Goal: Task Accomplishment & Management: Use online tool/utility

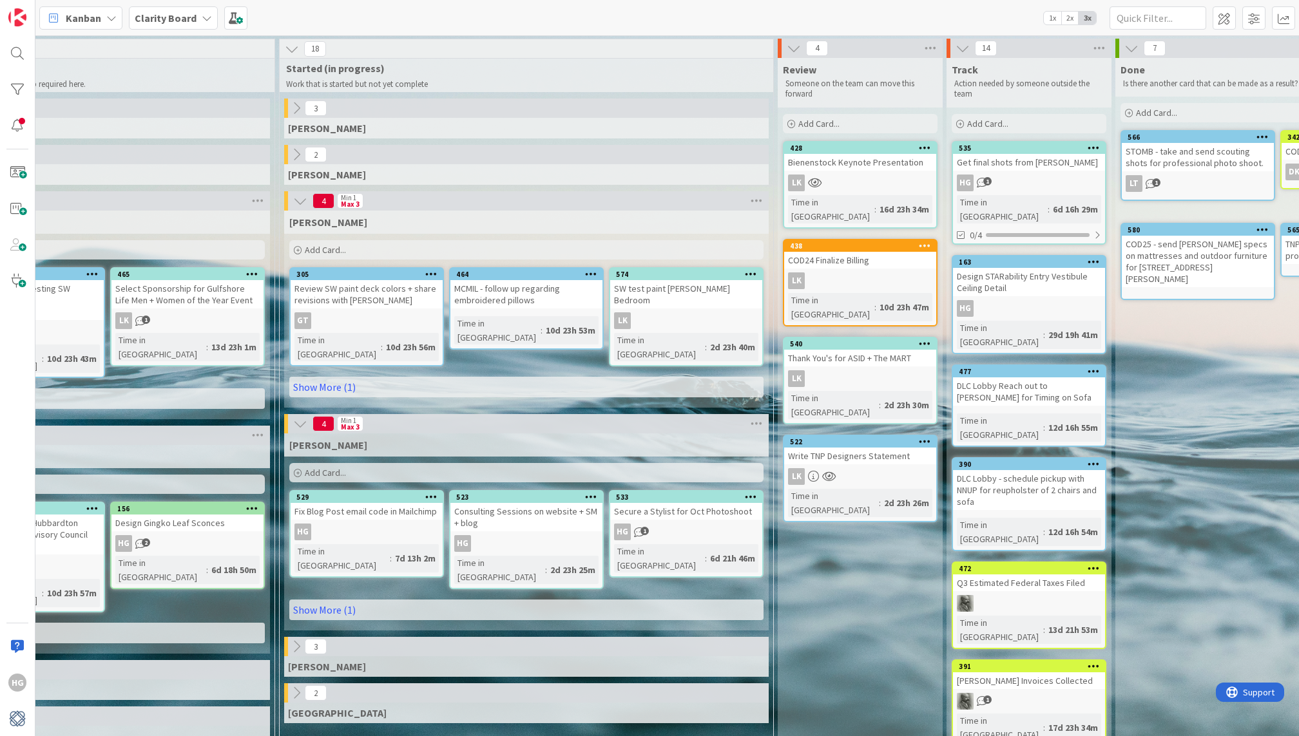
scroll to position [1, 1075]
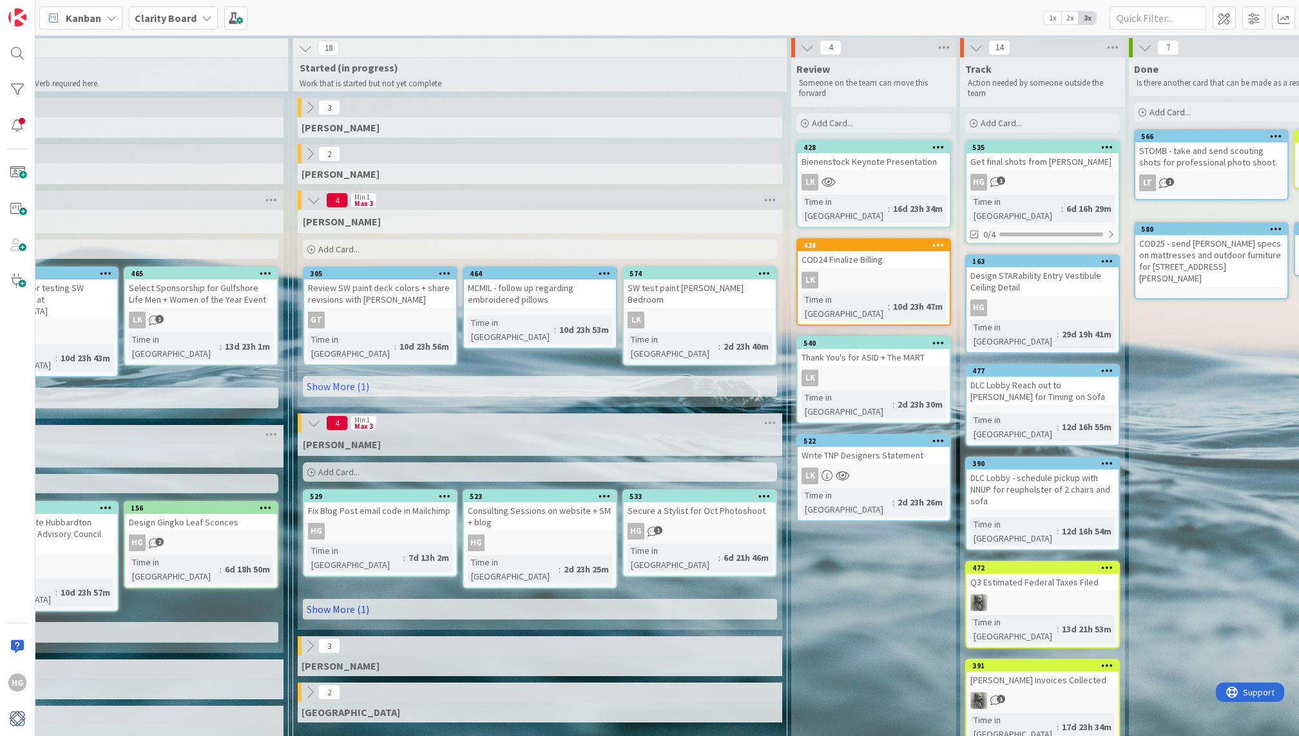
click at [479, 599] on link "Show More (1)" at bounding box center [540, 609] width 474 height 21
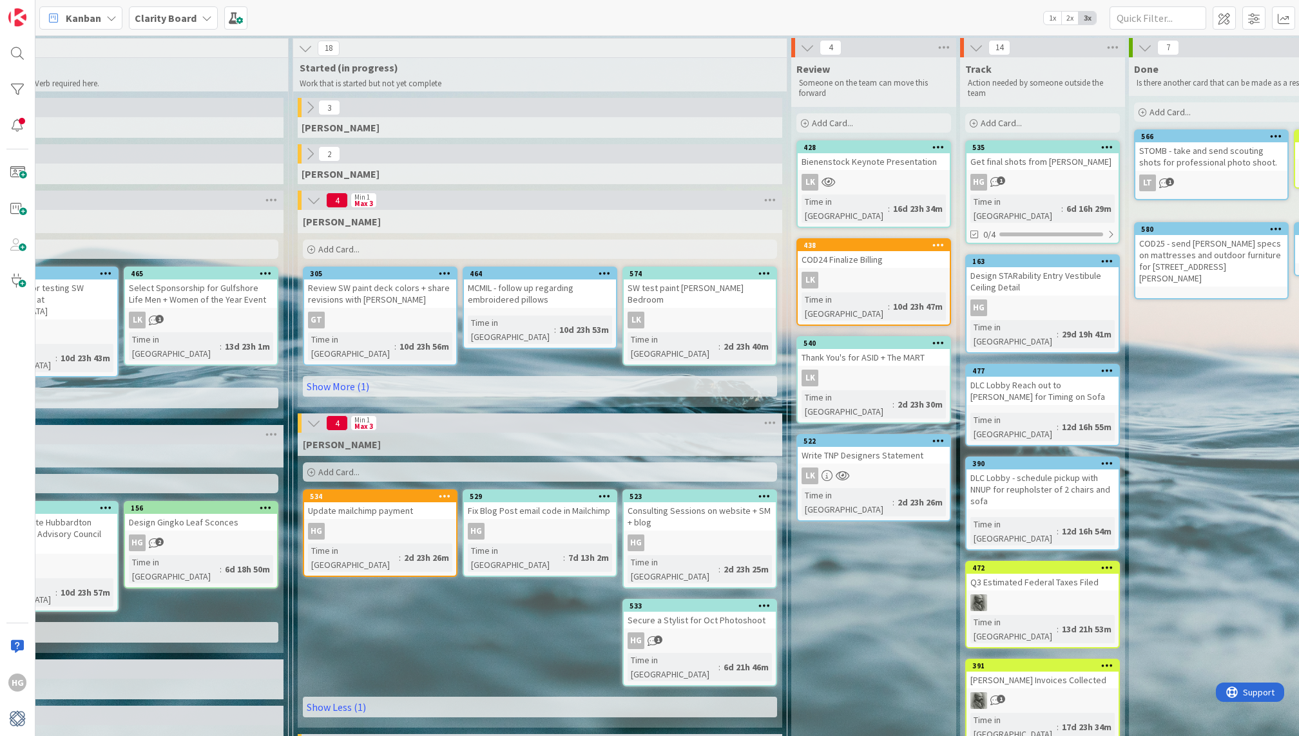
click at [393, 463] on div "Add Card..." at bounding box center [540, 472] width 474 height 19
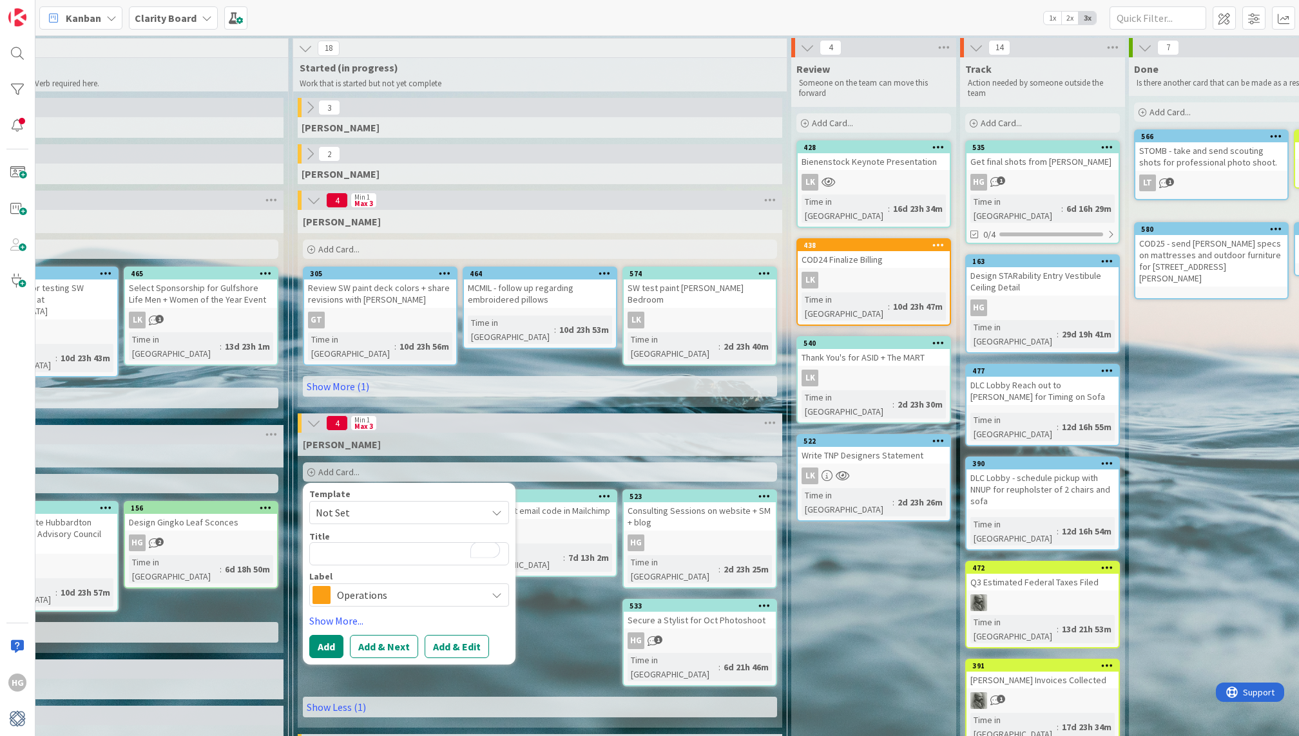
type textarea "x"
type textarea "B"
type textarea "x"
type textarea "Bl"
type textarea "x"
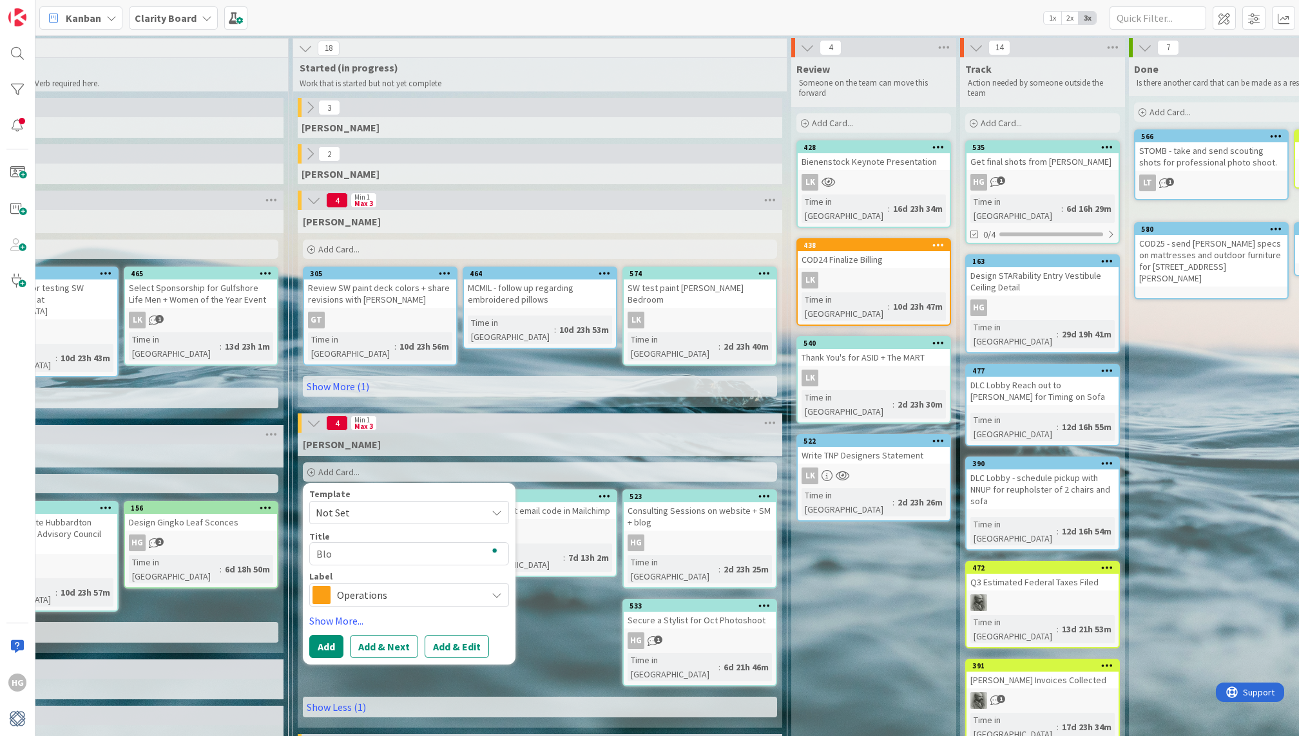
type textarea "Blog"
type textarea "x"
type textarea "Blog"
type textarea "x"
type textarea "Blog P"
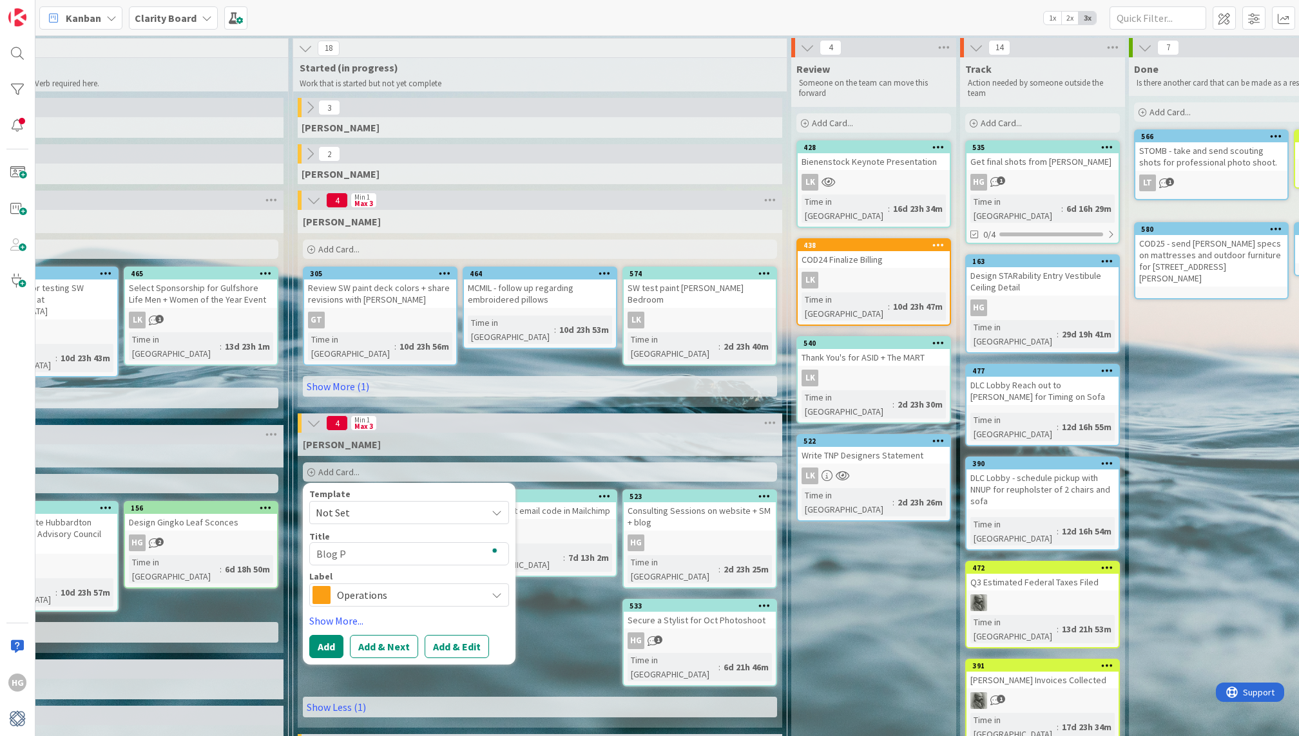
type textarea "x"
type textarea "Blog Po"
type textarea "x"
type textarea "Blog Pos"
type textarea "x"
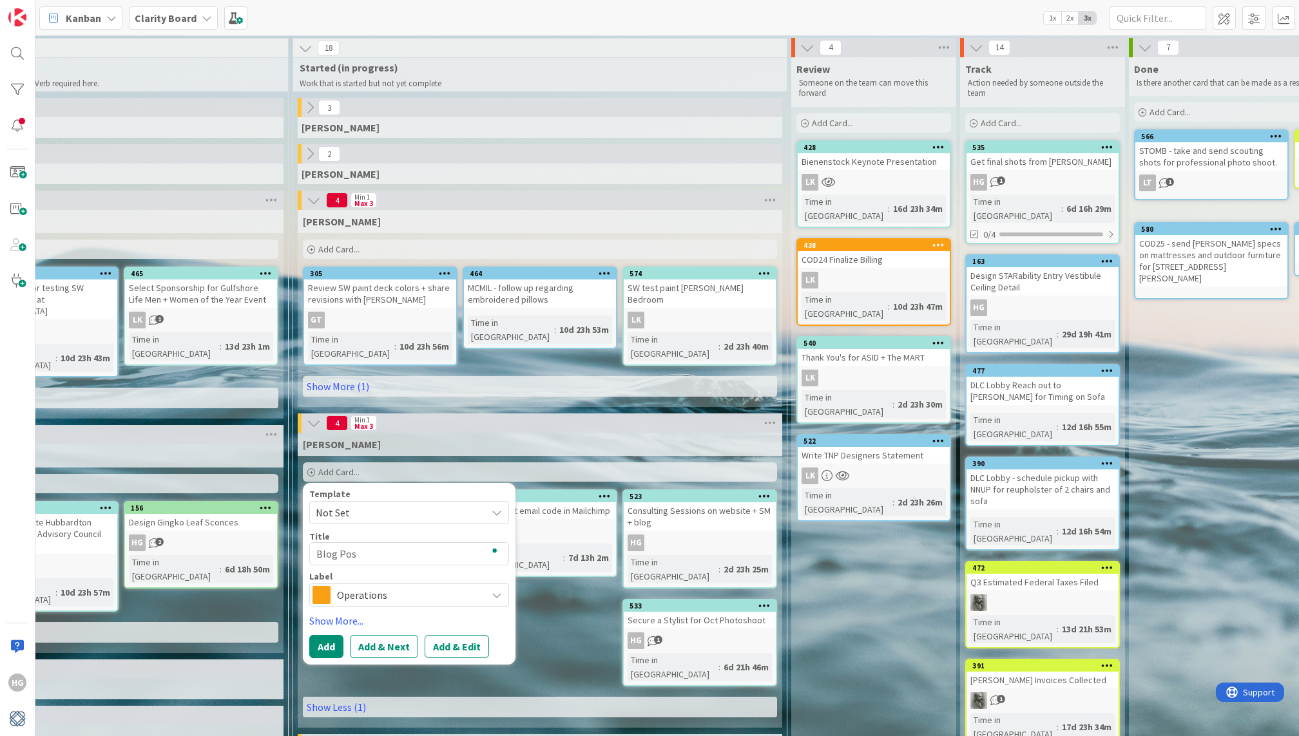
type textarea "Blog Post"
type textarea "x"
type textarea "Blog Post"
type textarea "x"
type textarea "Blog Post -"
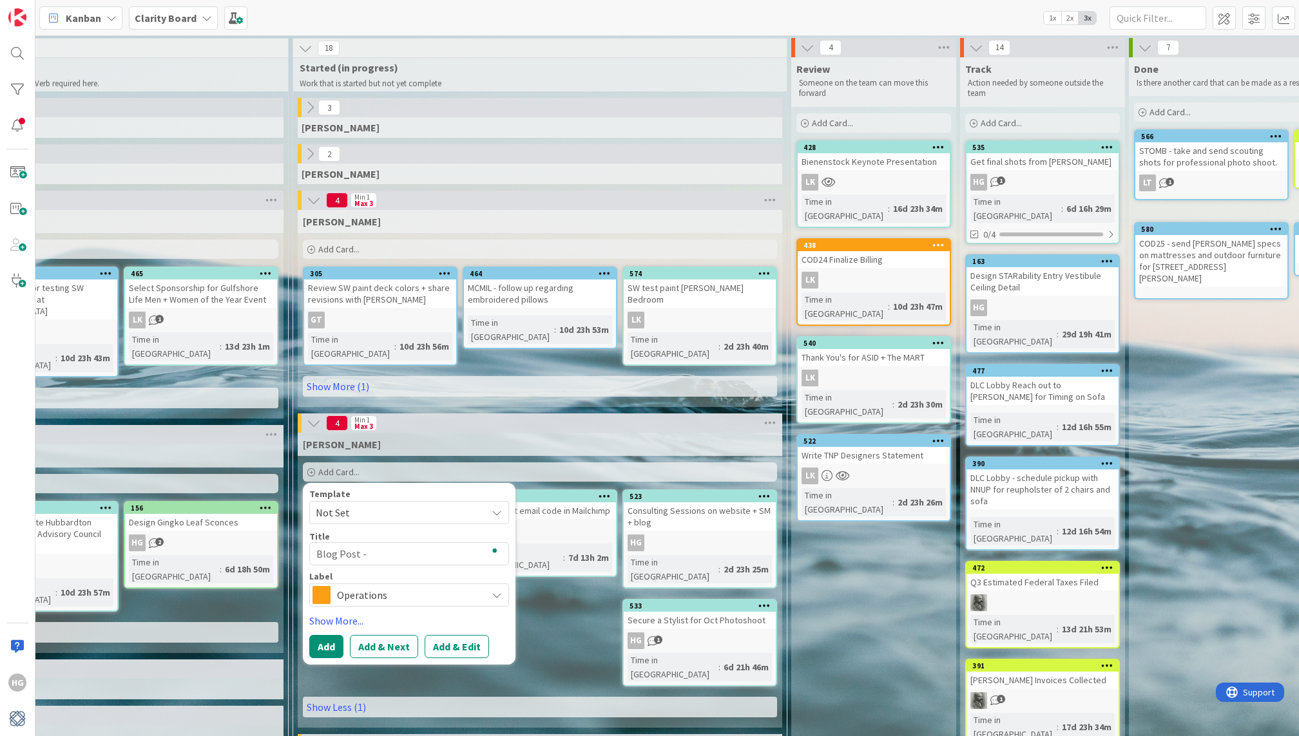
type textarea "x"
type textarea "Blog Post -"
type textarea "x"
type textarea "Blog Post - S"
type textarea "x"
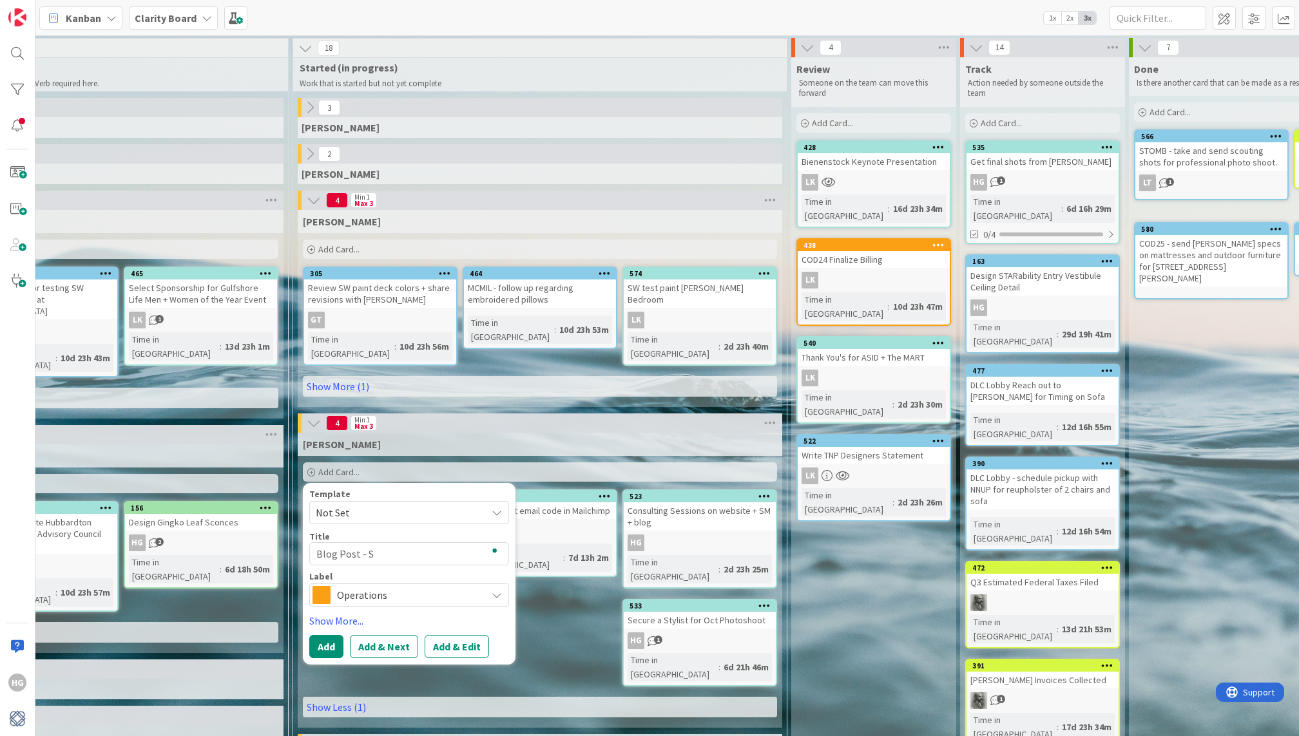
type textarea "Blog Post - Su"
type textarea "x"
type textarea "Blog Post - Sun"
type textarea "x"
type textarea "Blog Post - Sund"
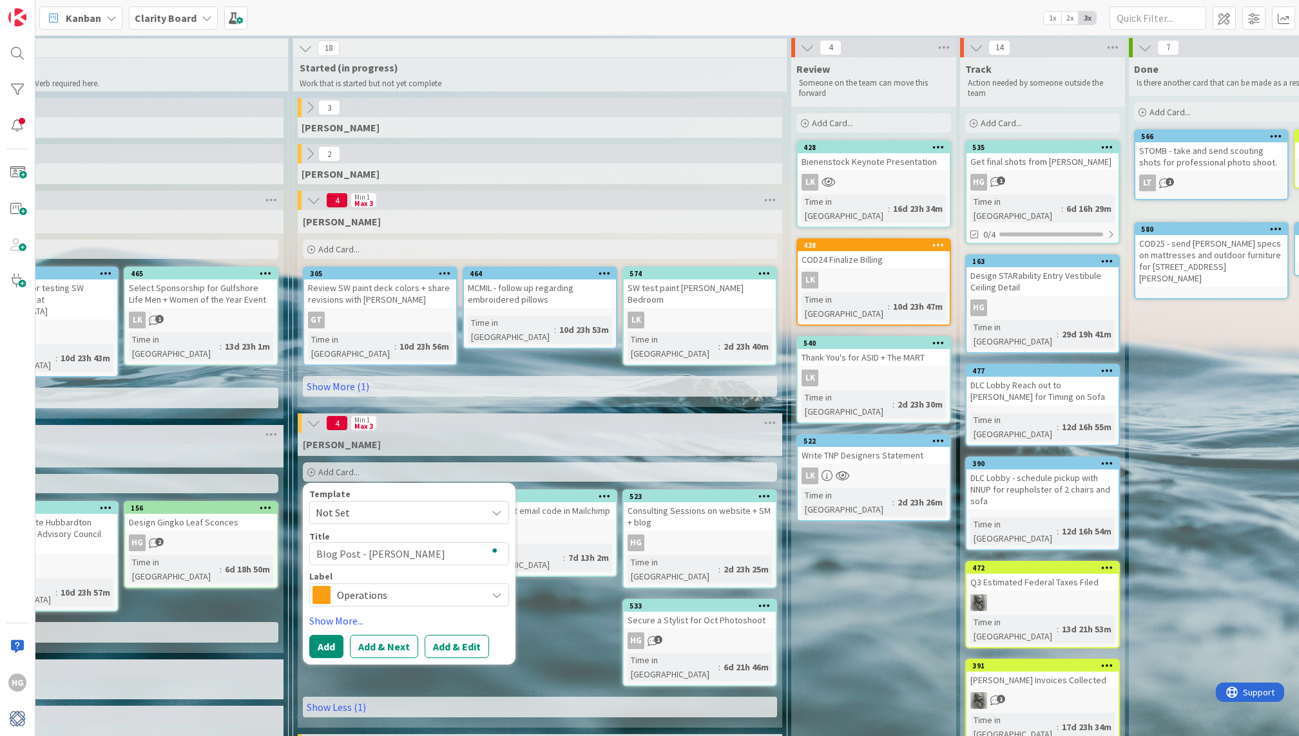
type textarea "x"
type textarea "Blog Post - Sunda"
type textarea "x"
type textarea "Blog Post - Sunday"
type textarea "x"
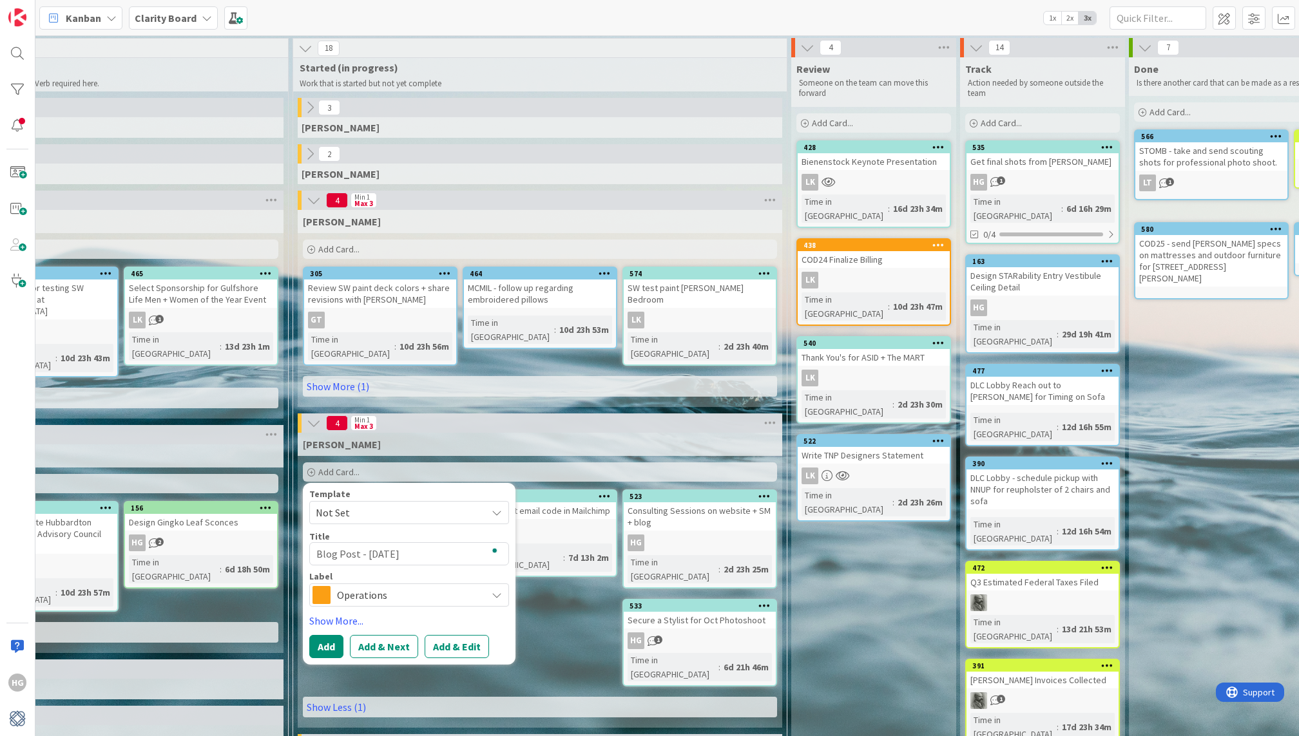
type textarea "Blog Post - Sunday"
type textarea "x"
type textarea "Blog Post - Sunday"
type textarea "x"
type textarea "Blog Post - Sunda"
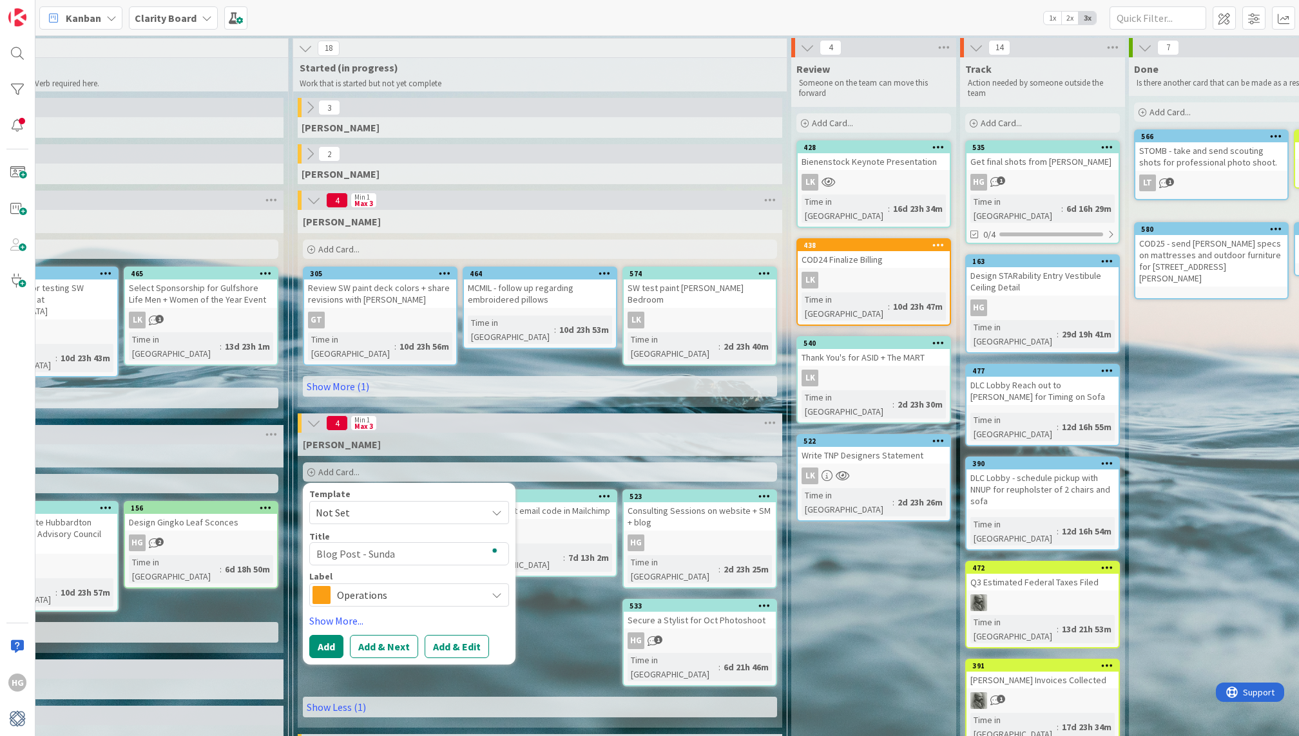
type textarea "x"
type textarea "Blog Post - Sund"
type textarea "x"
type textarea "Blog Post - Sun"
type textarea "x"
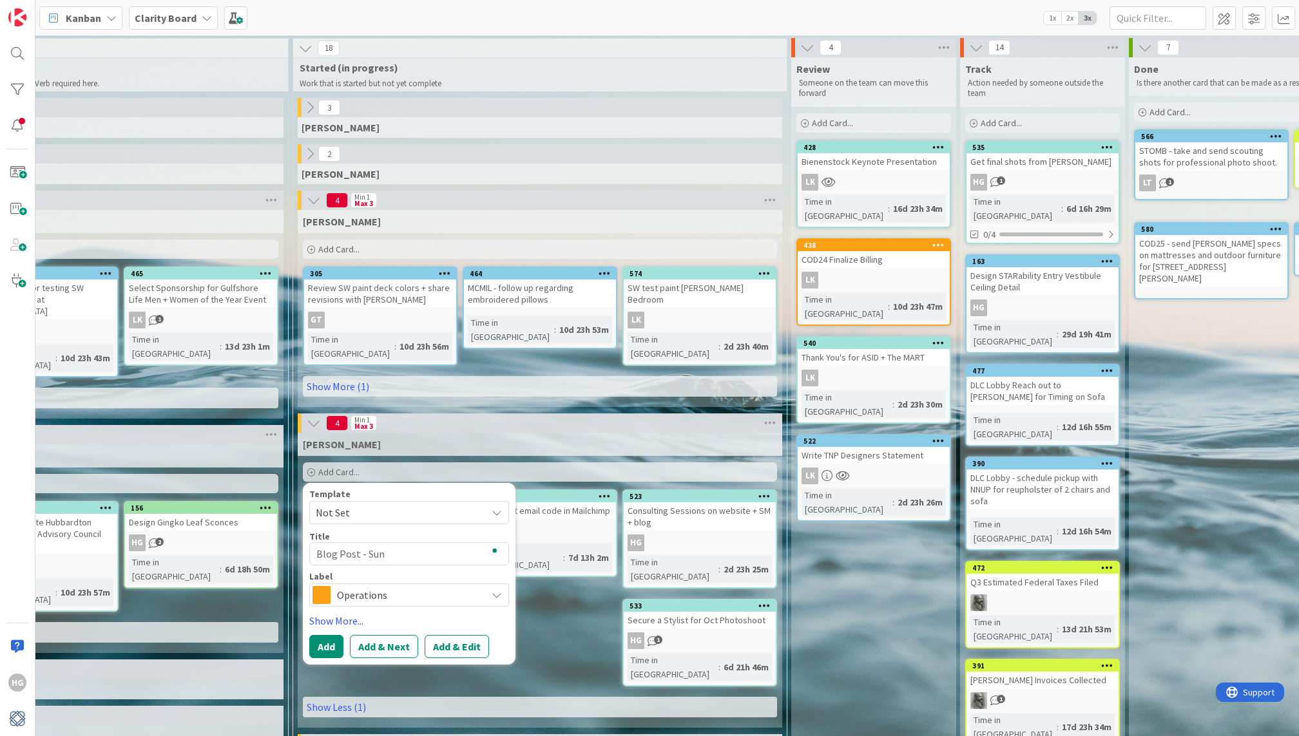
type textarea "Blog Post - Su"
type textarea "x"
type textarea "Blog Post - S"
type textarea "x"
type textarea "Blog Post -"
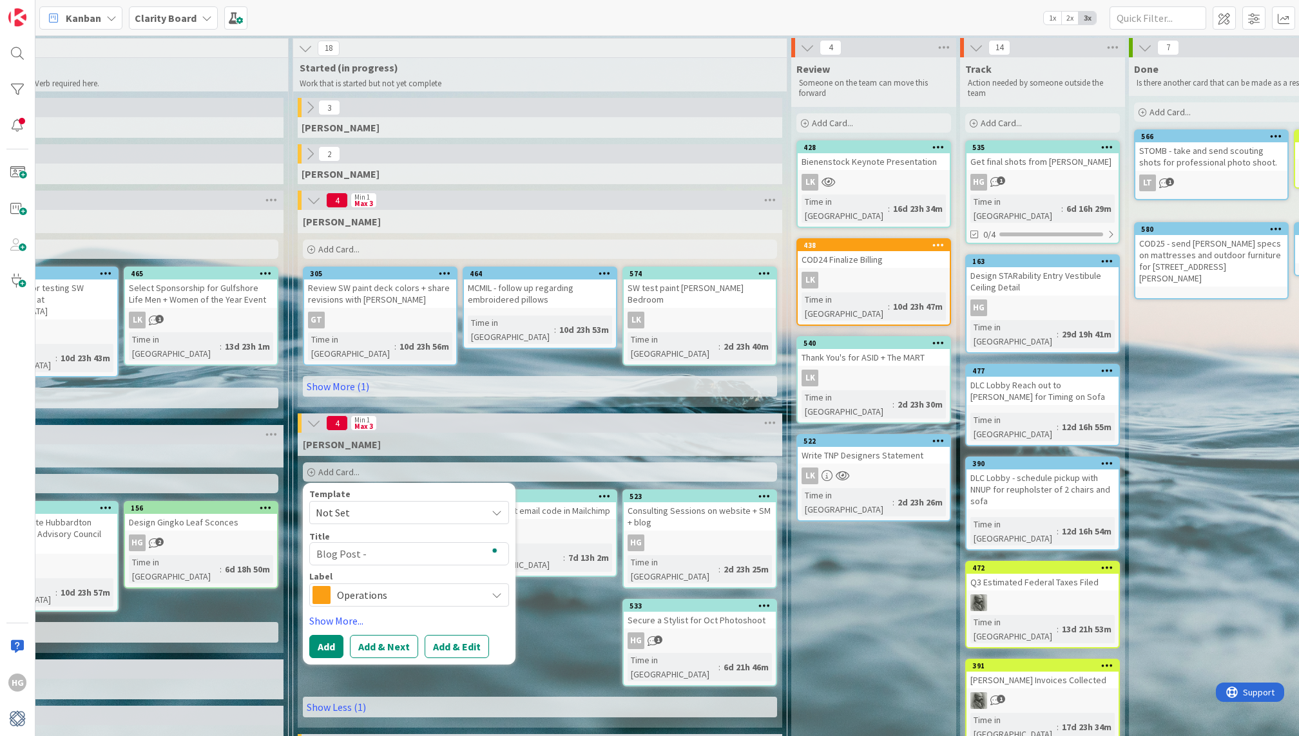
type textarea "x"
type textarea "Blog Post - 0"
type textarea "x"
type textarea "Blog Post - 09"
type textarea "x"
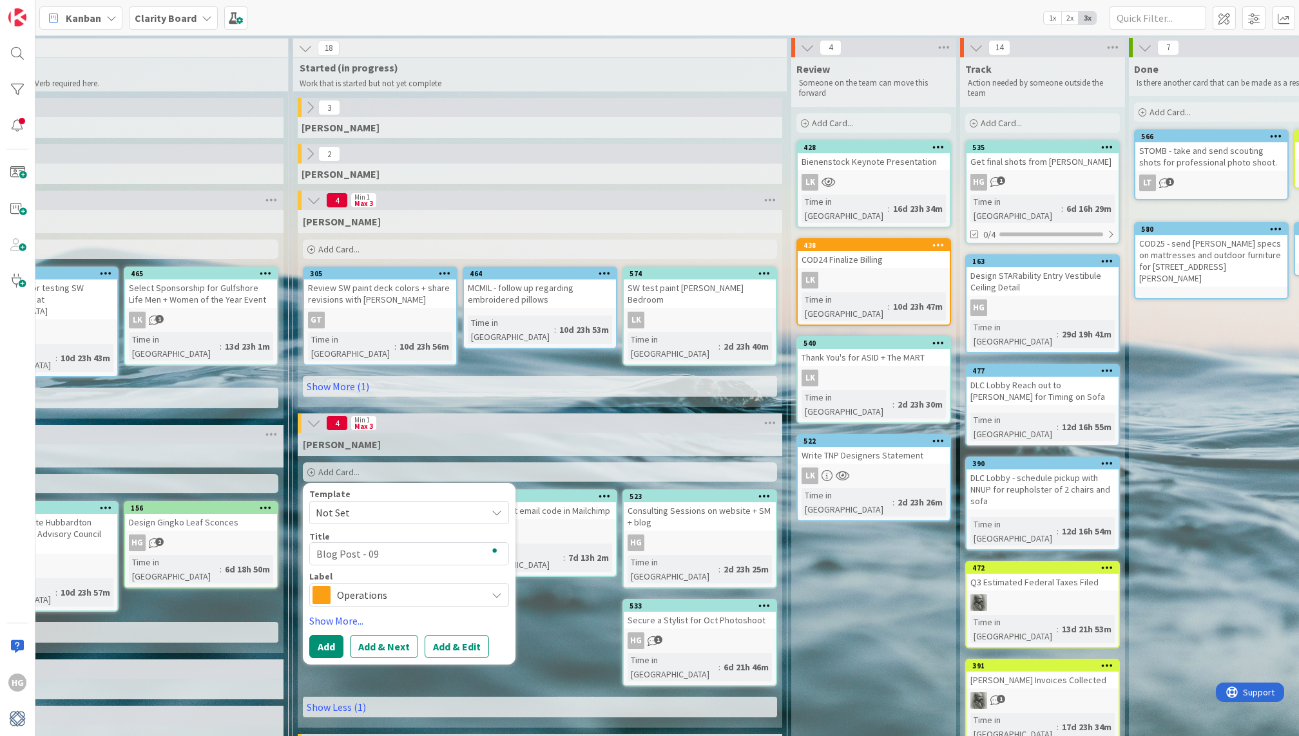
type textarea "Blog Post - 09/"
type textarea "x"
type textarea "Blog Post - 09/2"
type textarea "x"
type textarea "Blog Post - 09/28"
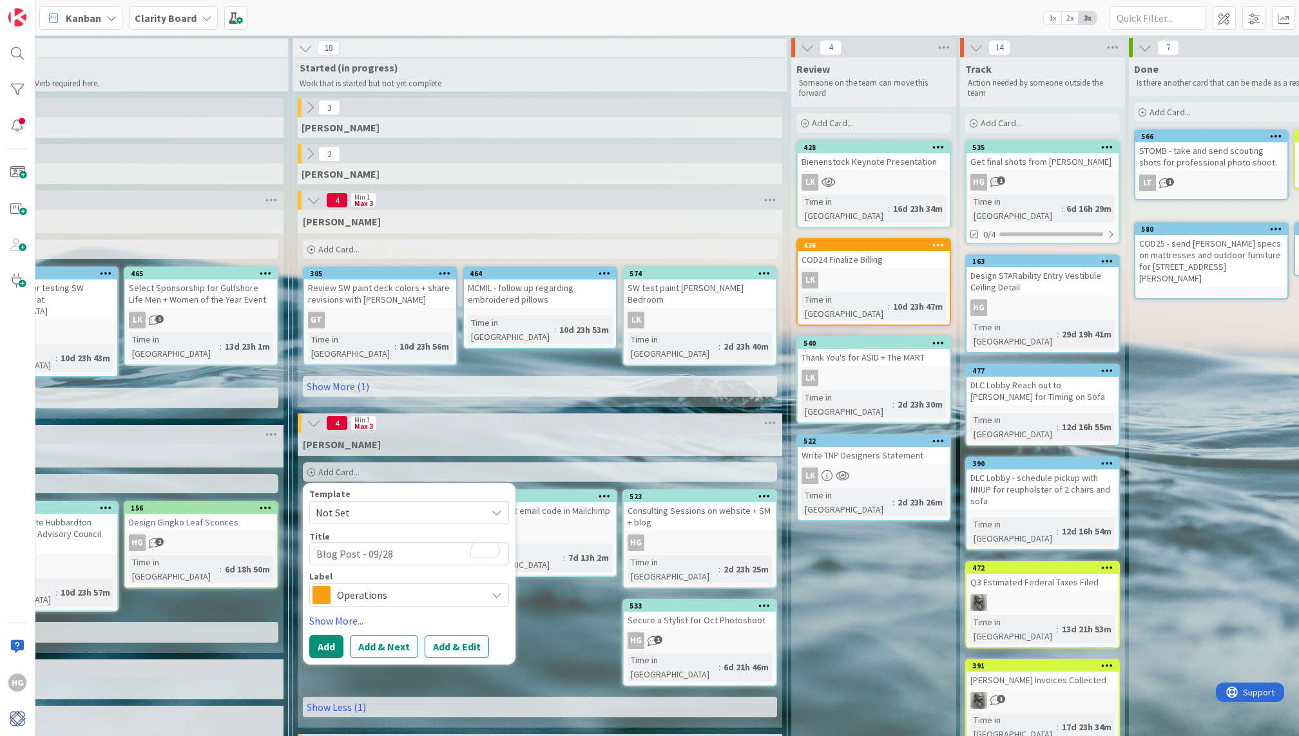
click at [349, 586] on span "Operations" at bounding box center [408, 595] width 143 height 18
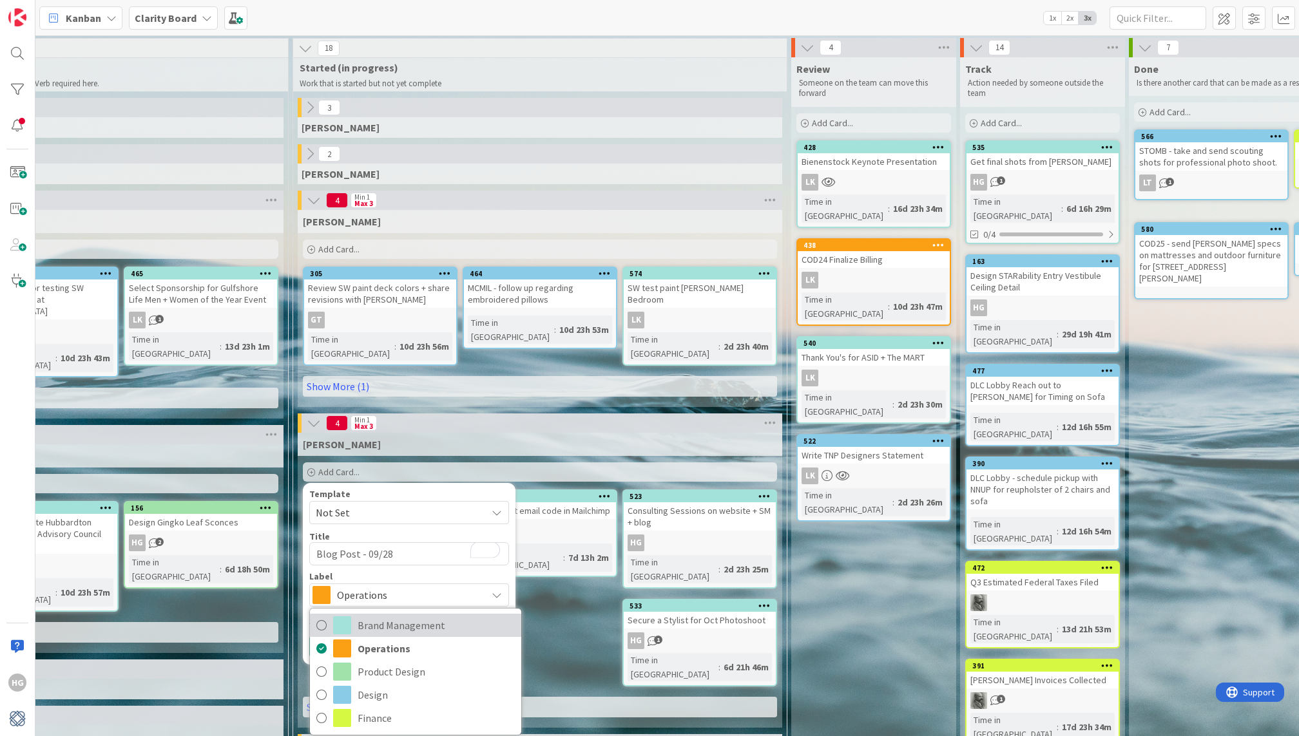
click at [350, 614] on link "Brand Management" at bounding box center [415, 625] width 211 height 23
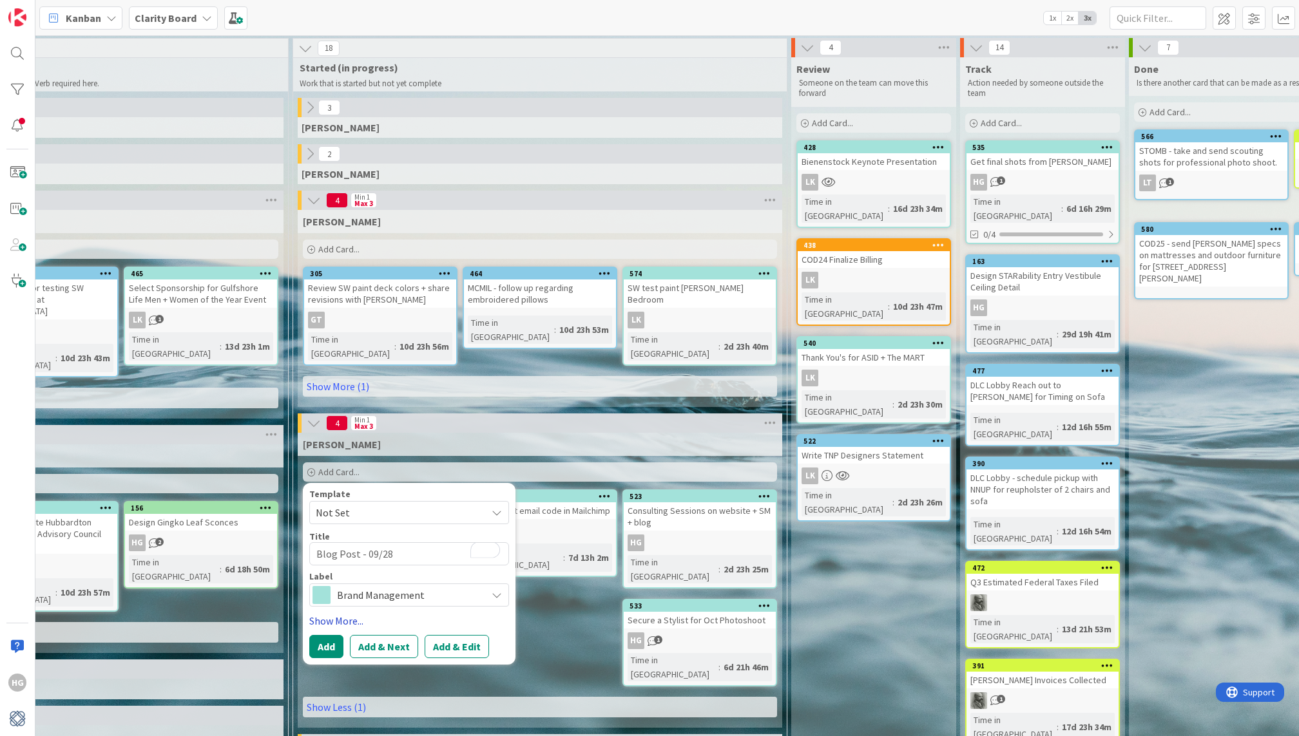
click at [336, 613] on link "Show More..." at bounding box center [409, 620] width 200 height 15
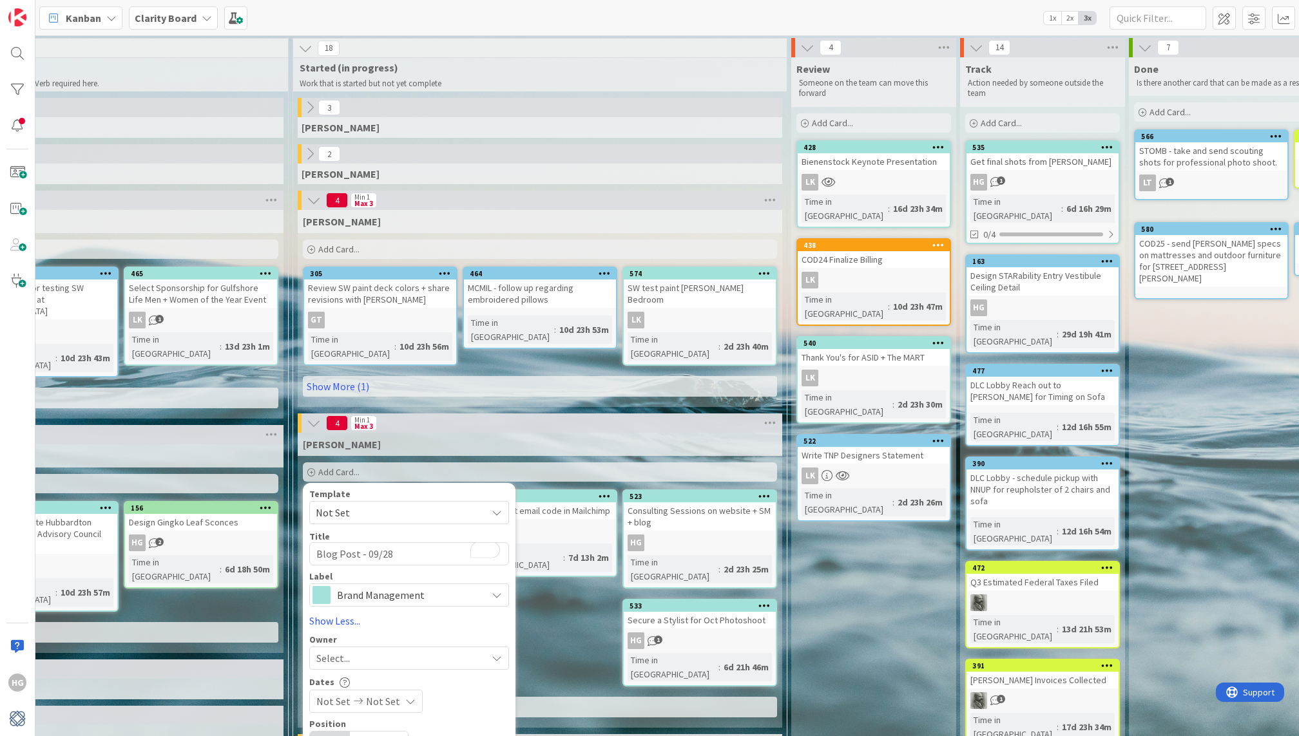
click at [334, 651] on span "Select..." at bounding box center [333, 658] width 34 height 15
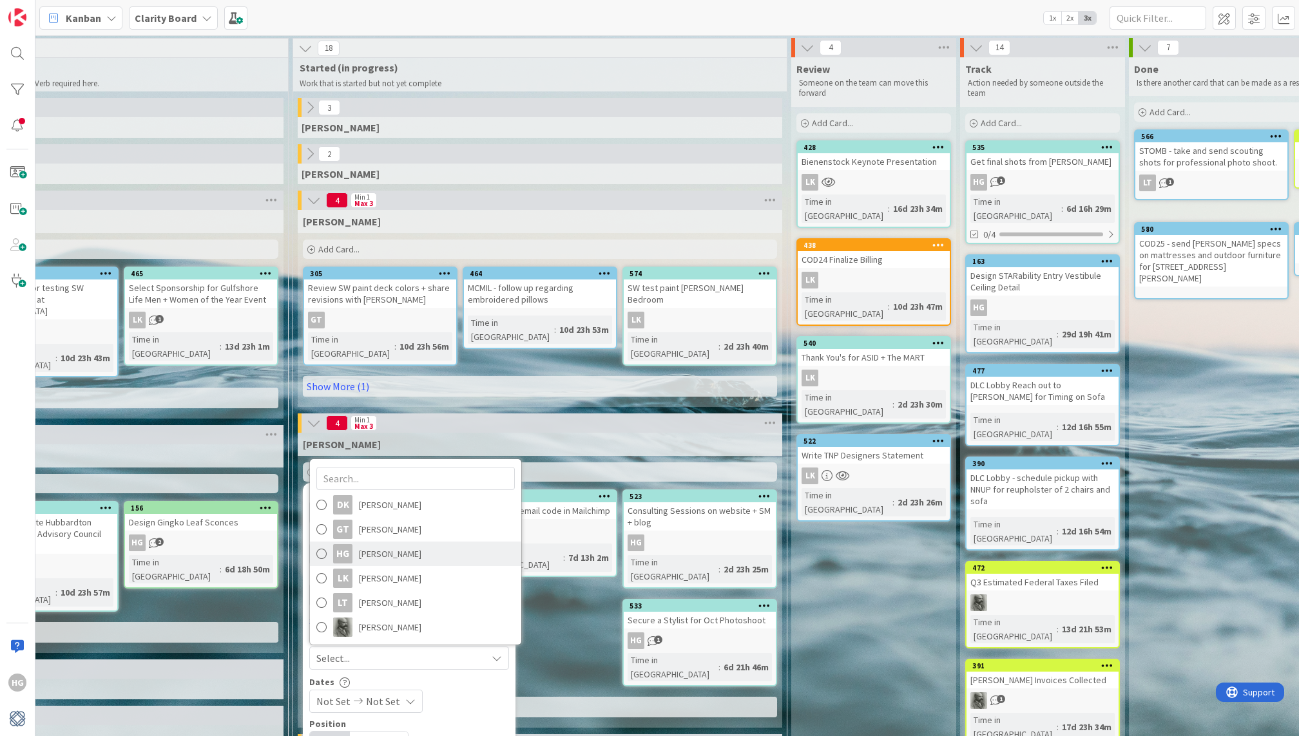
click at [386, 544] on span "Hannah Gatof" at bounding box center [390, 553] width 62 height 19
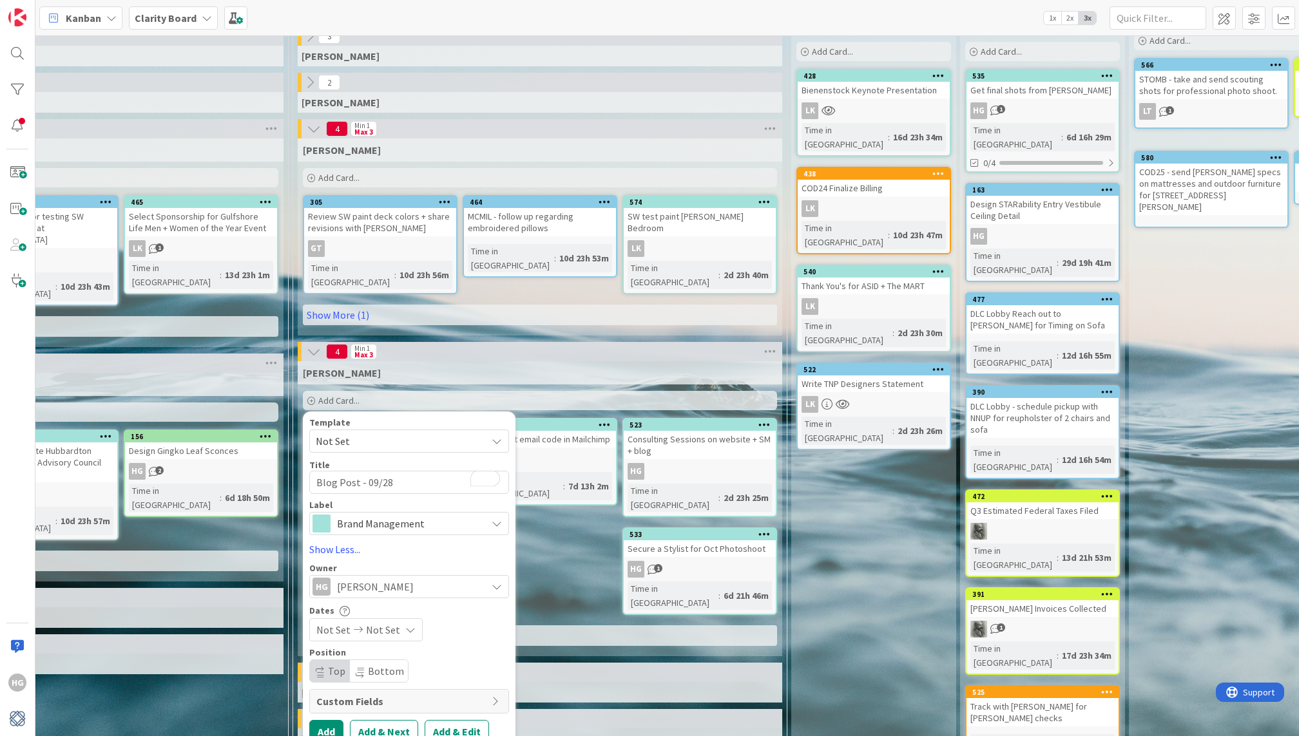
scroll to position [90, 1075]
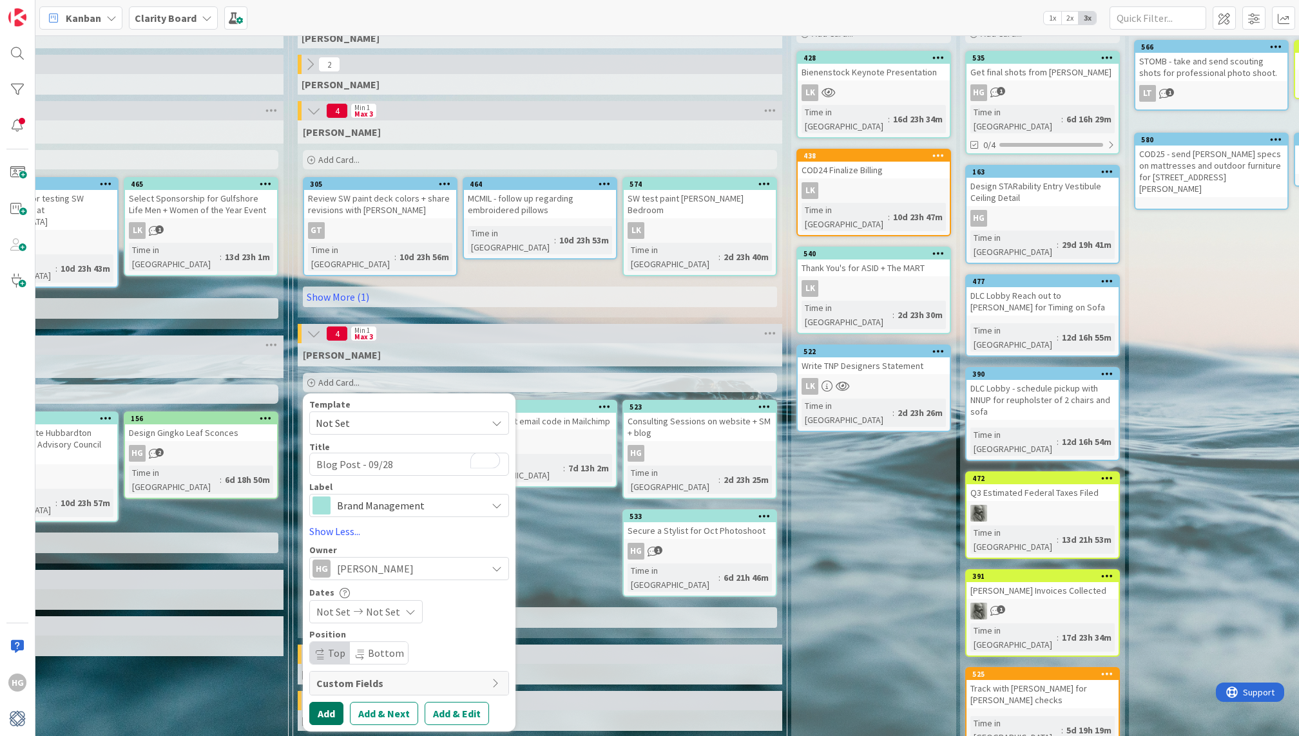
click at [325, 702] on button "Add" at bounding box center [326, 713] width 34 height 23
type textarea "x"
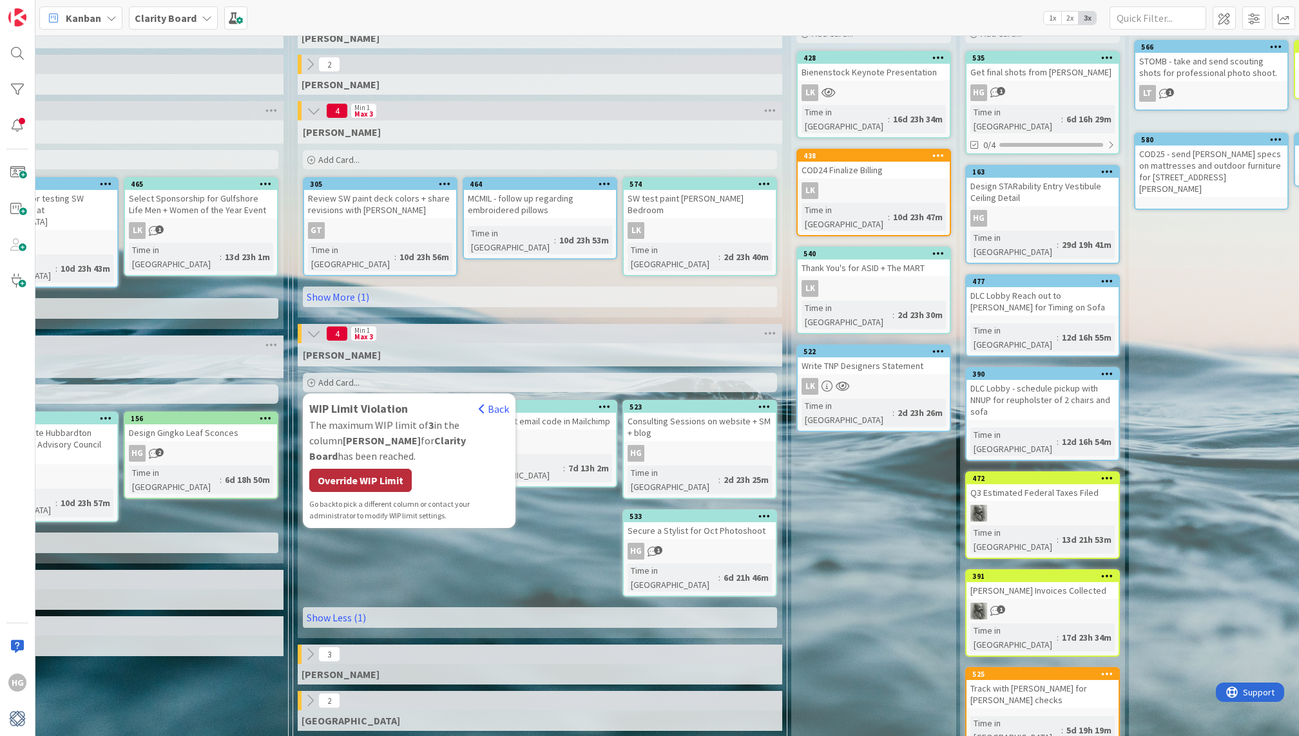
click at [385, 469] on div "Override WIP Limit" at bounding box center [360, 480] width 102 height 23
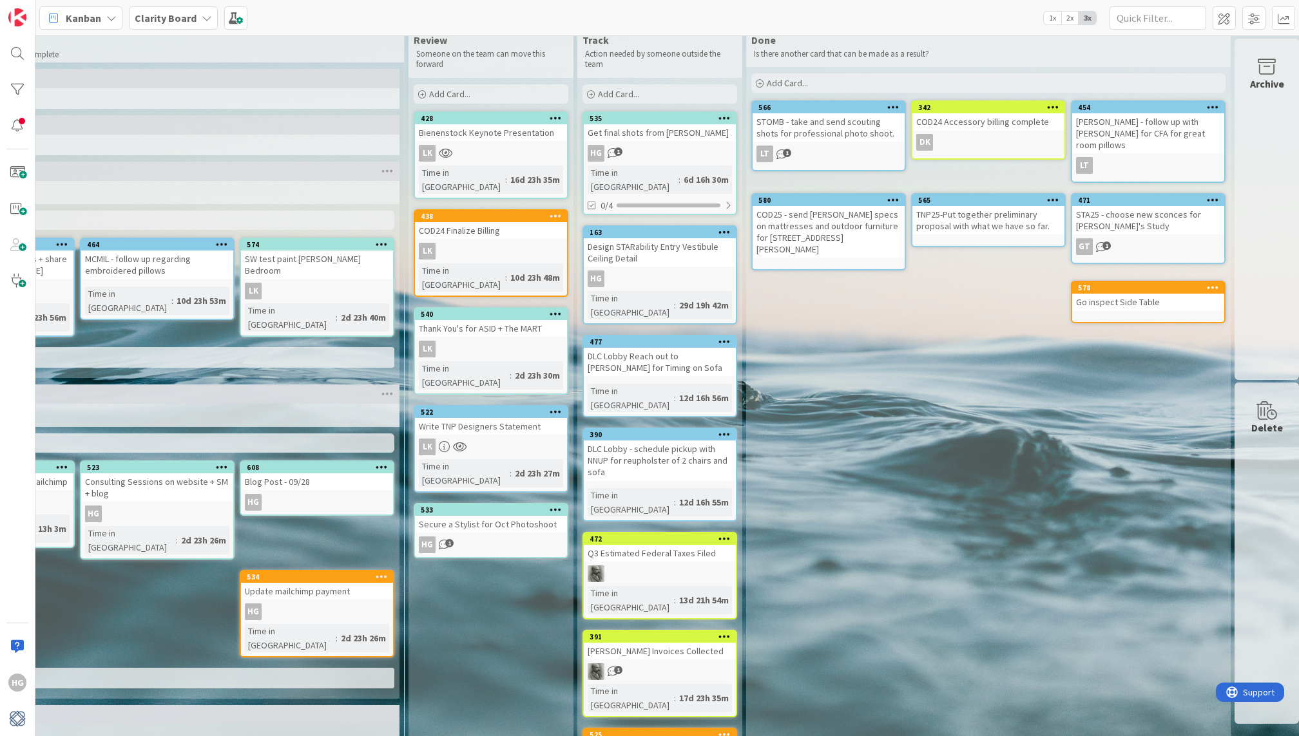
scroll to position [30, 1460]
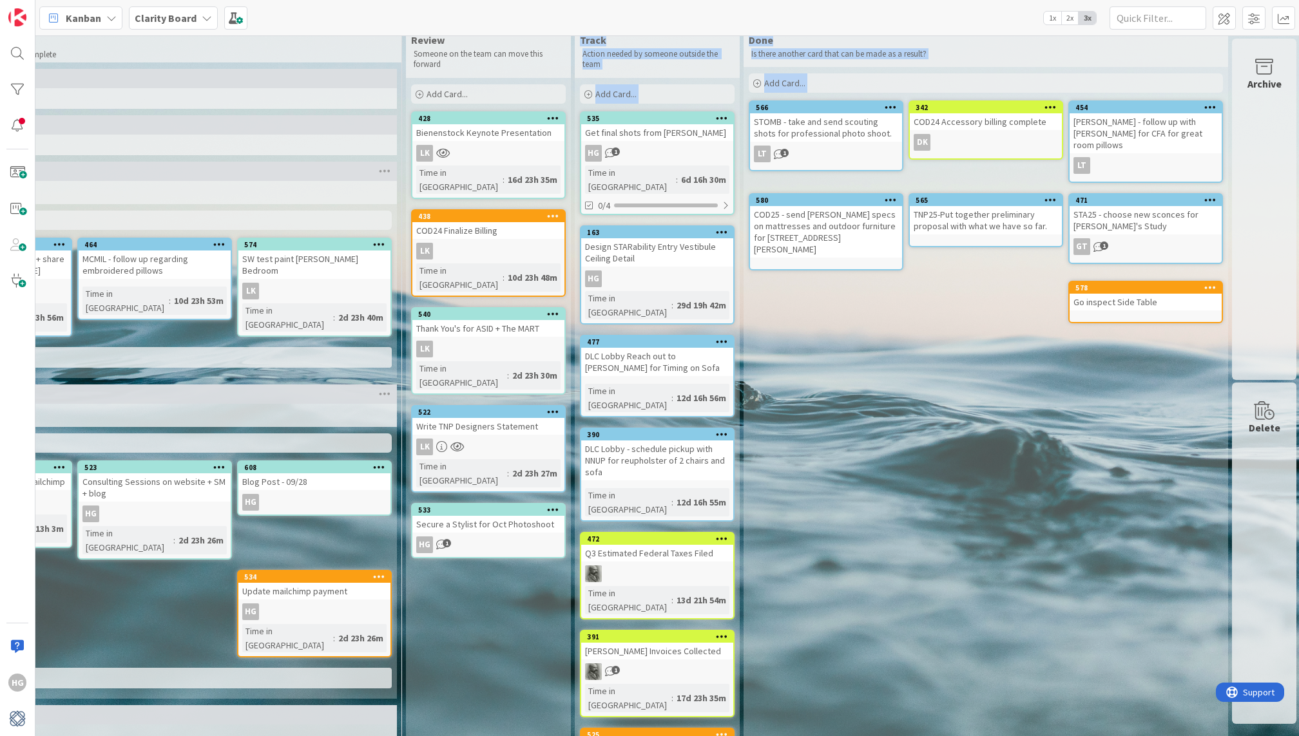
drag, startPoint x: 554, startPoint y: 559, endPoint x: 662, endPoint y: 372, distance: 215.1
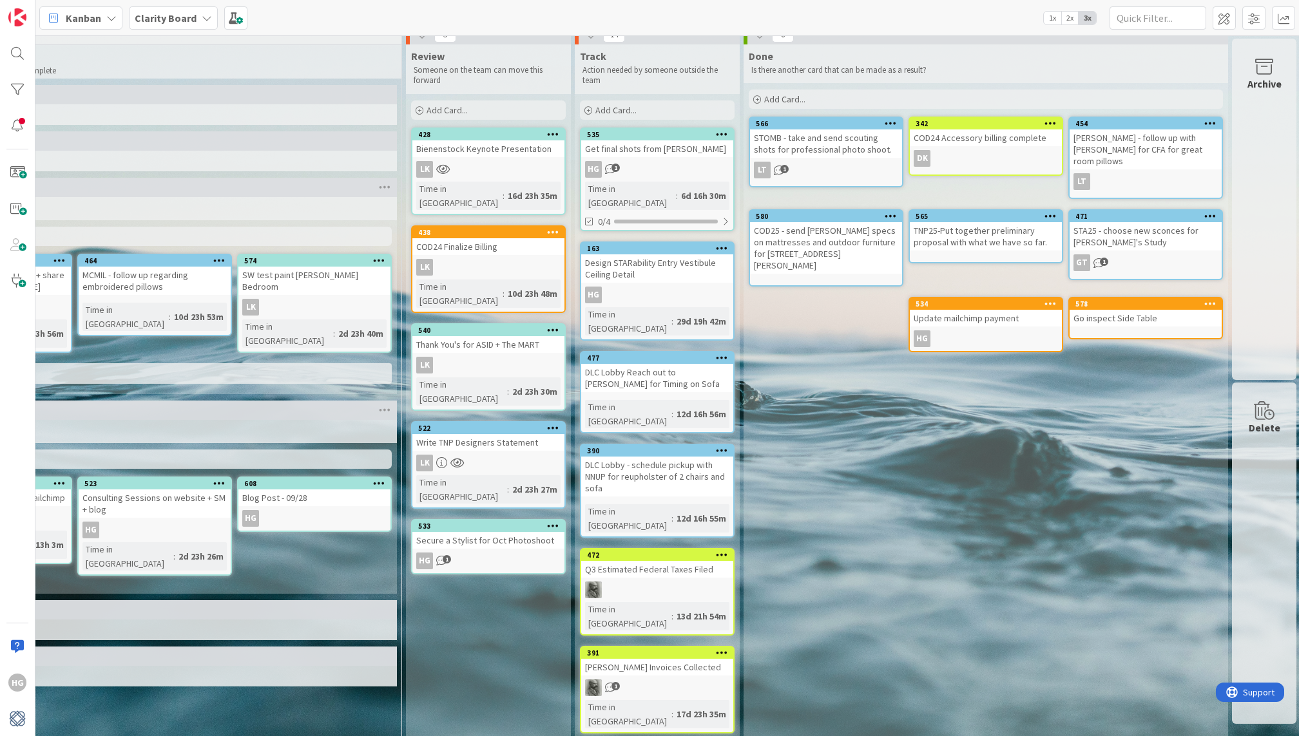
scroll to position [0, 1460]
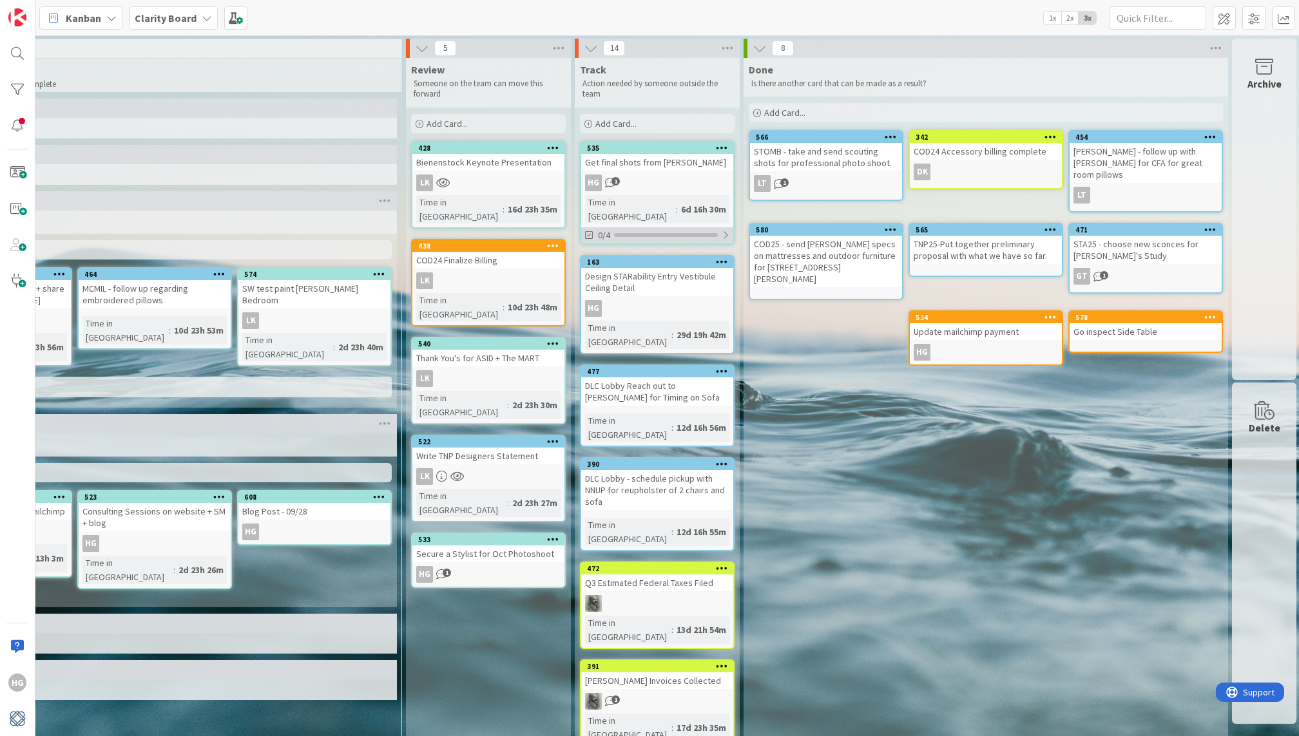
click at [598, 229] on span "0/4" at bounding box center [604, 236] width 12 height 14
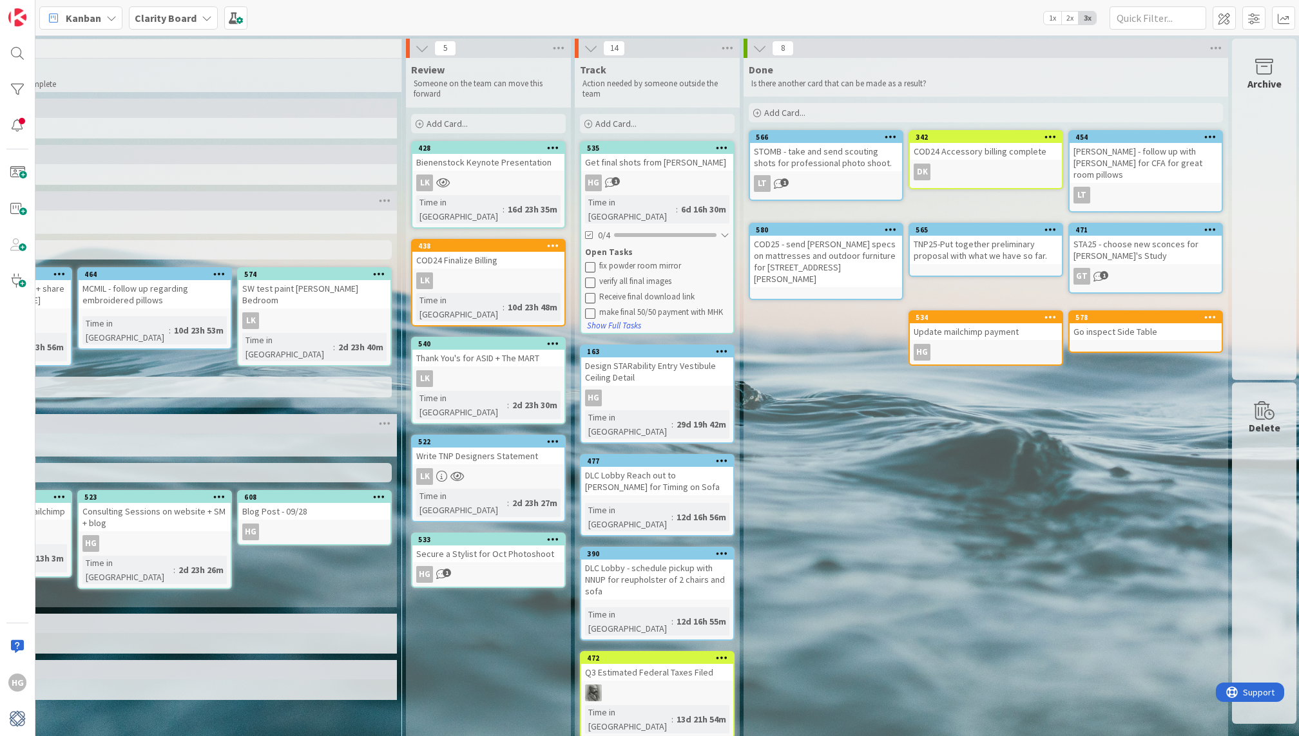
click at [588, 262] on icon at bounding box center [590, 267] width 10 height 10
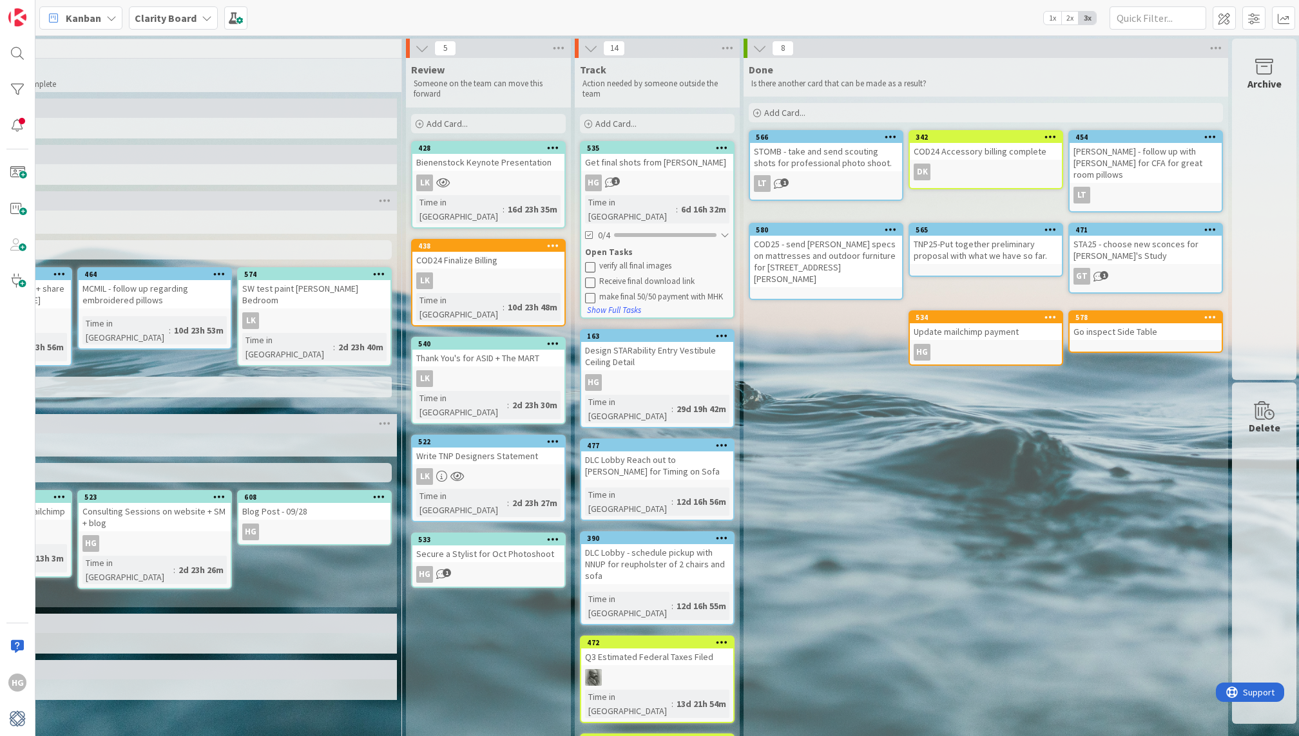
click at [587, 262] on icon at bounding box center [590, 267] width 10 height 10
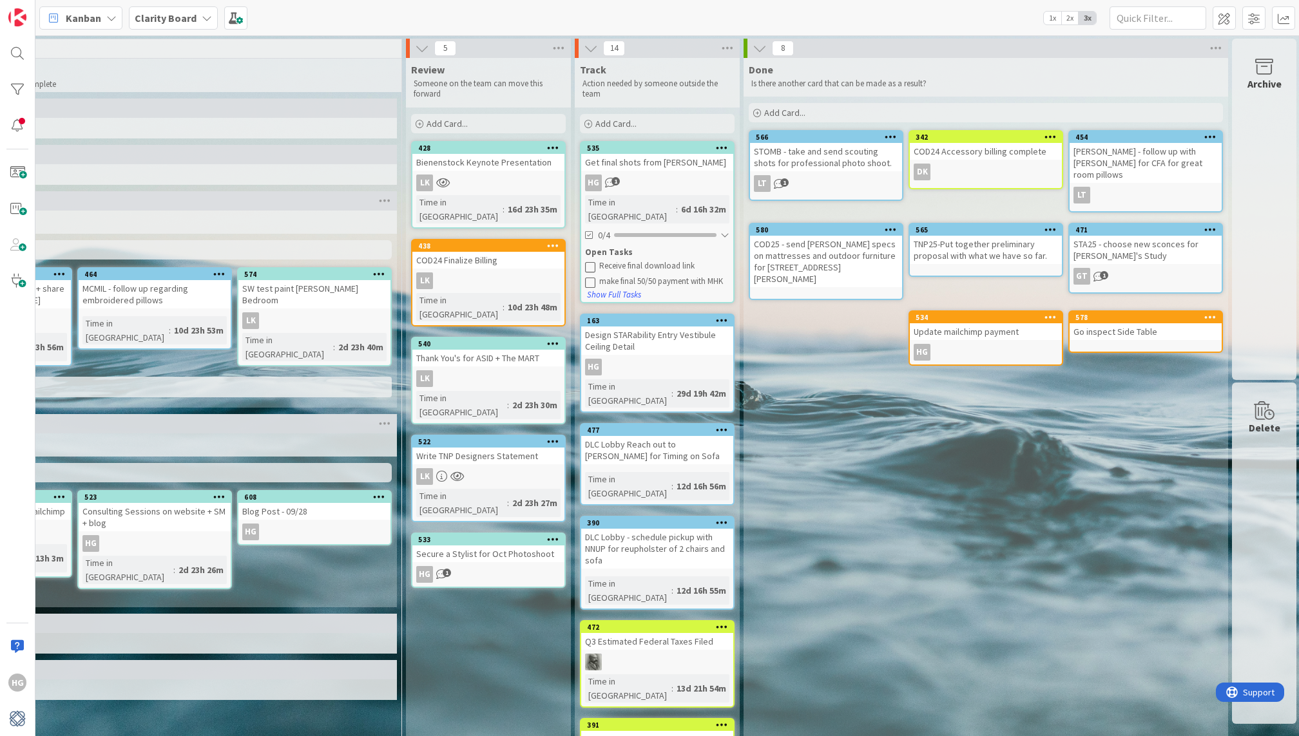
click at [588, 262] on icon at bounding box center [590, 267] width 10 height 10
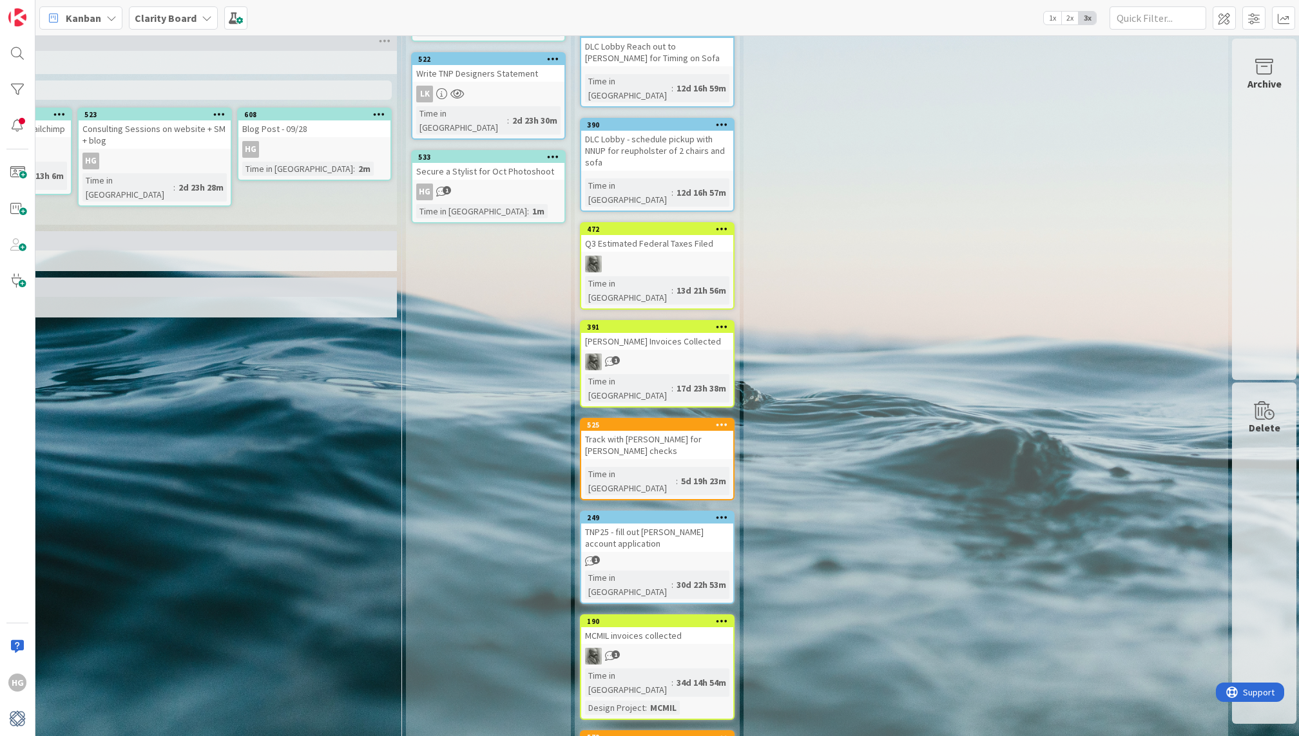
scroll to position [384, 1460]
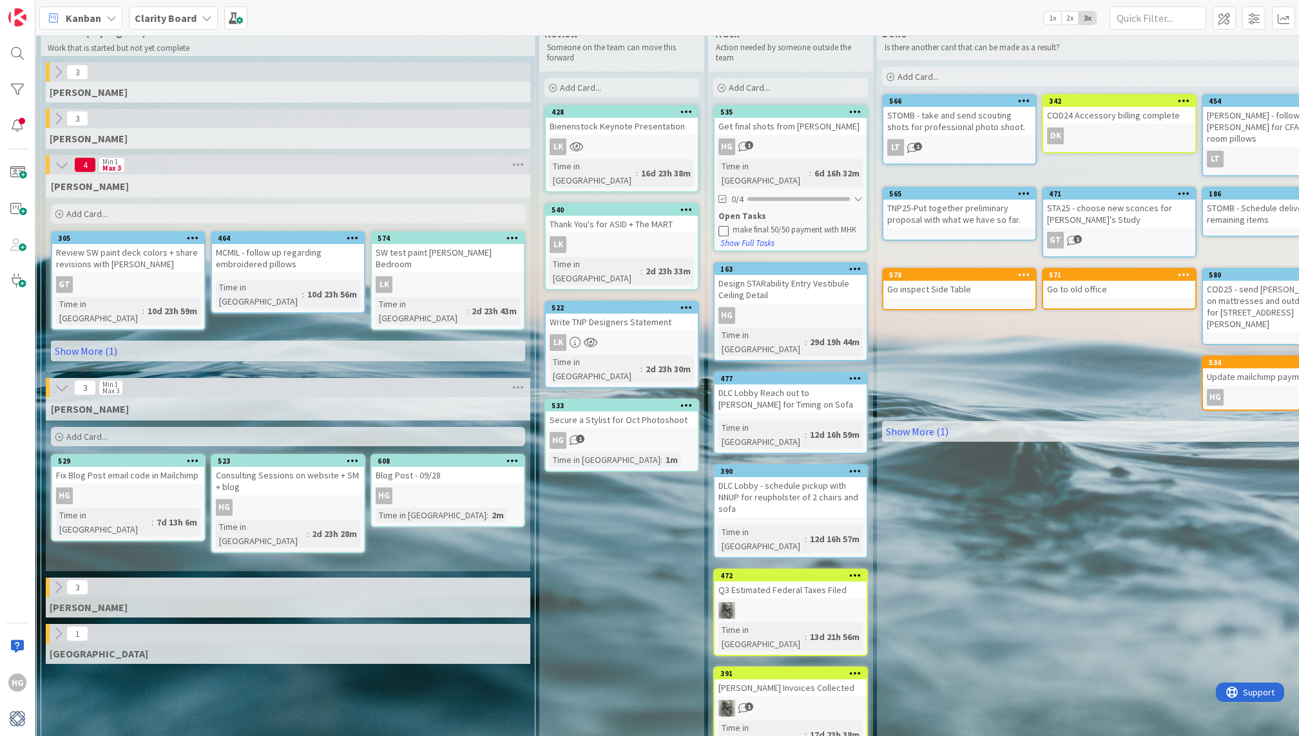
scroll to position [37, 1327]
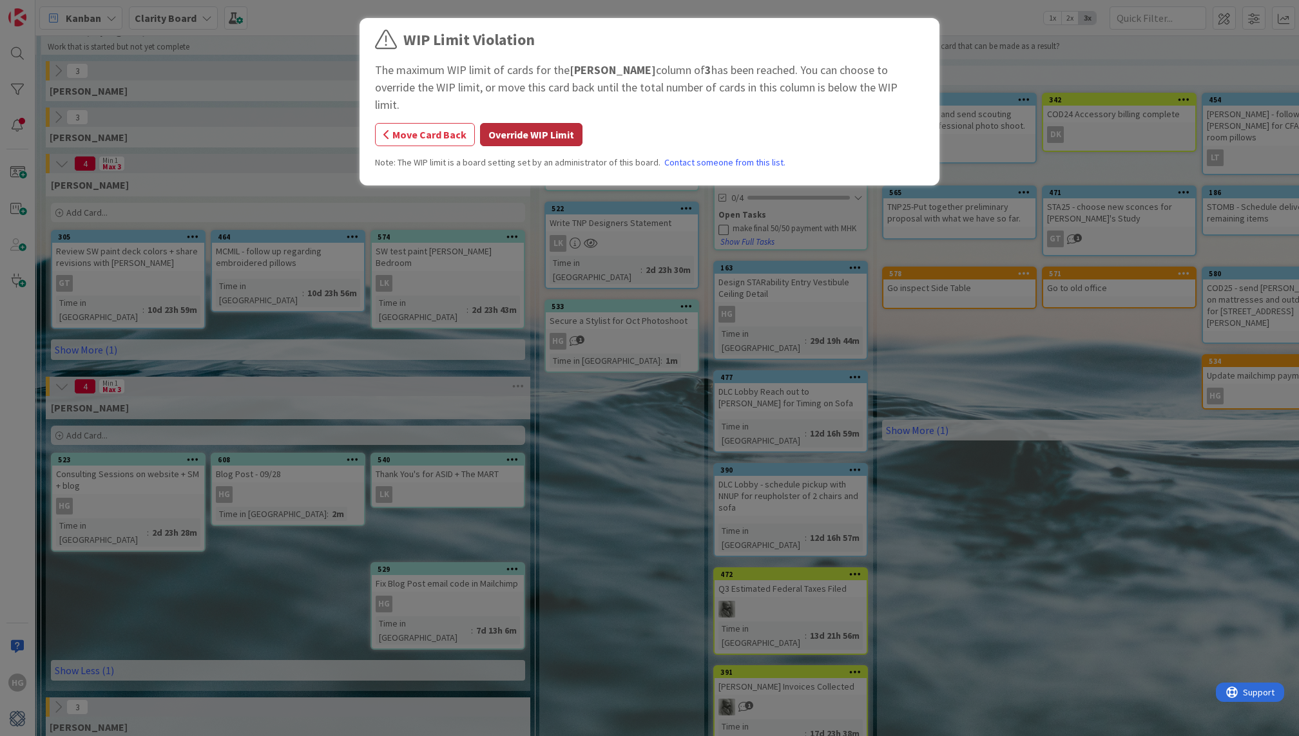
click at [523, 123] on button "Override WIP Limit" at bounding box center [531, 134] width 102 height 23
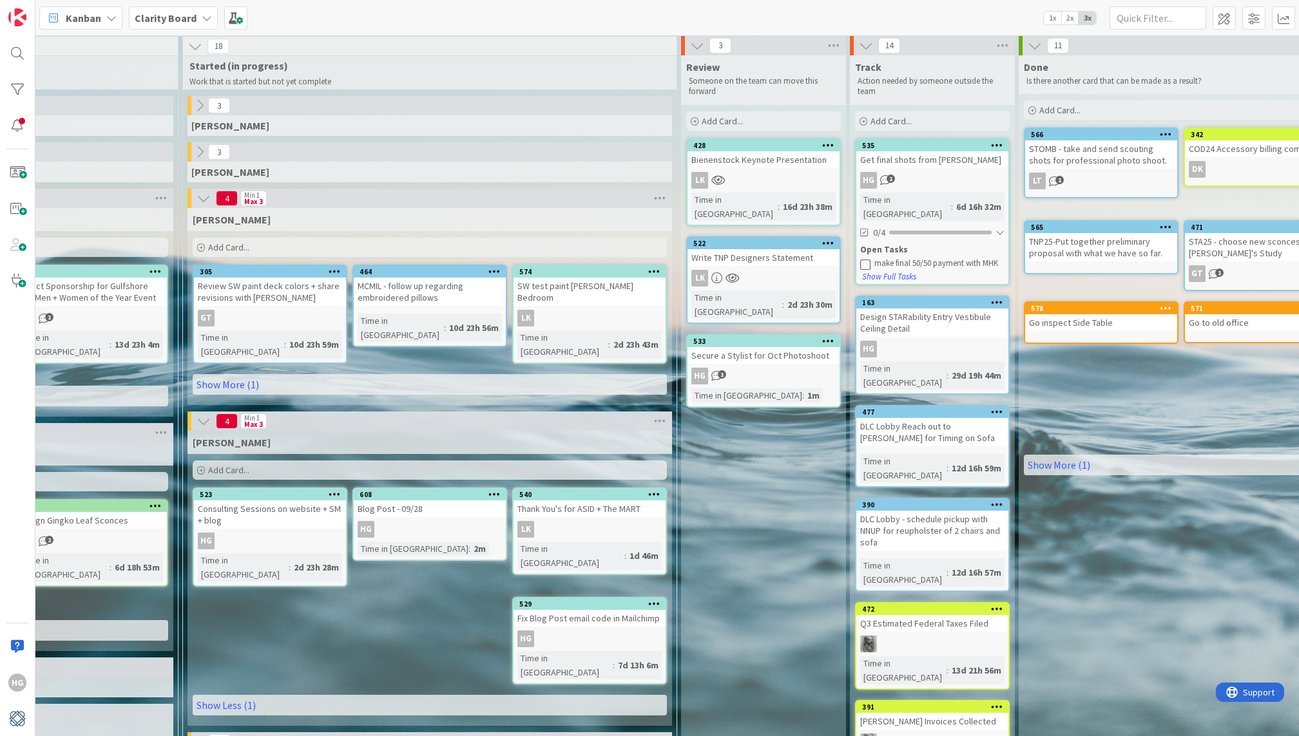
scroll to position [3, 1134]
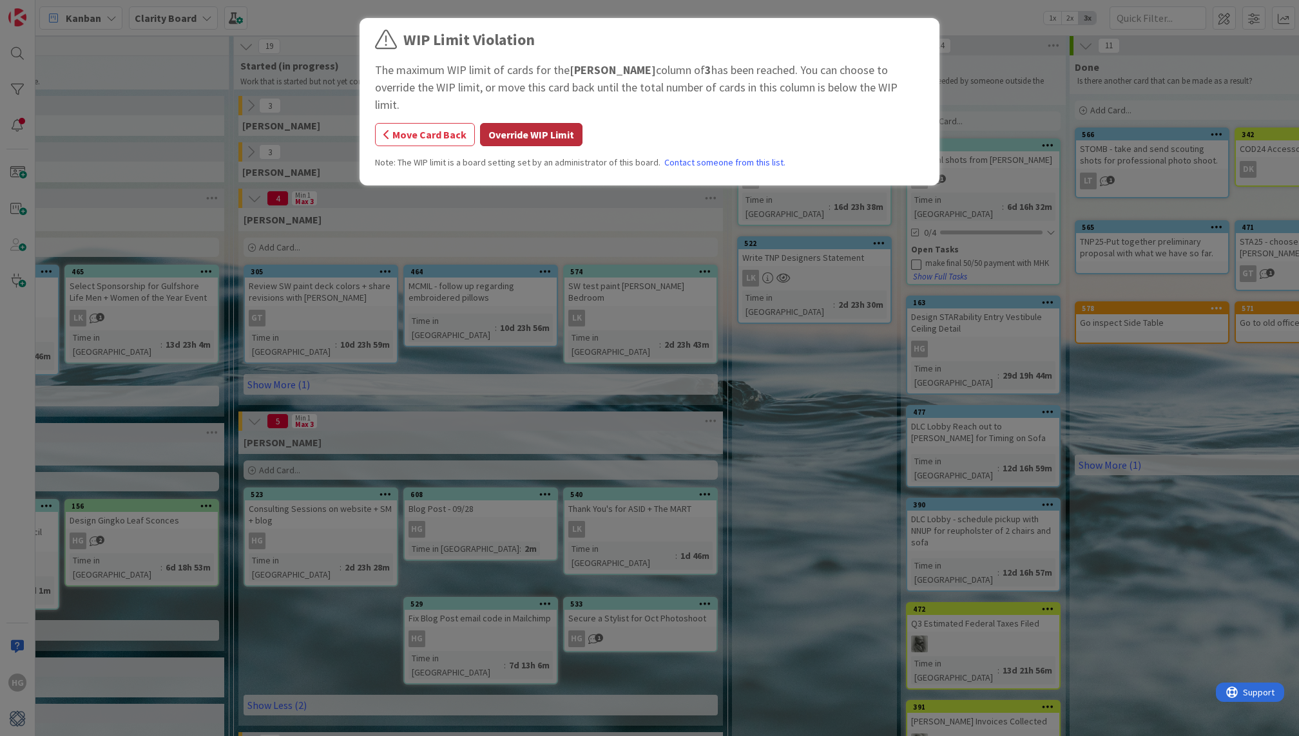
click at [523, 123] on button "Override WIP Limit" at bounding box center [531, 134] width 102 height 23
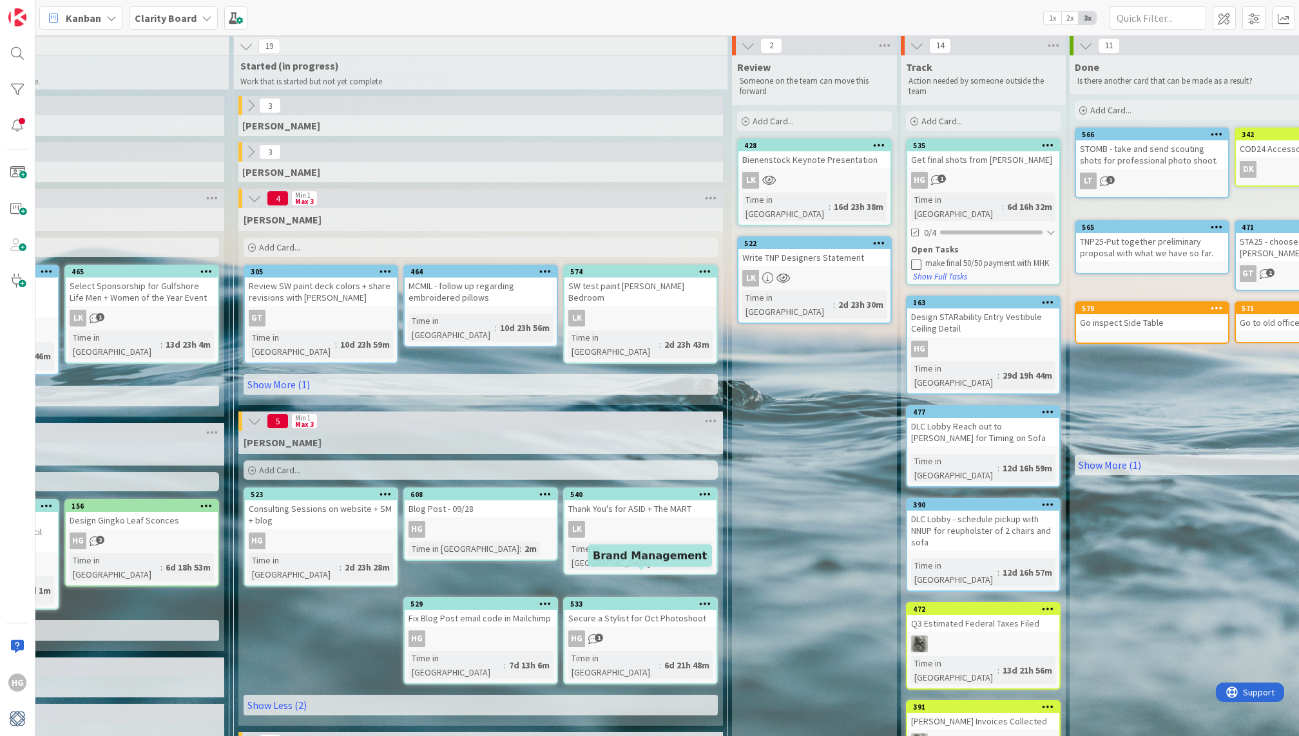
click at [669, 610] on div "Secure a Stylist for Oct Photoshoot" at bounding box center [640, 618] width 152 height 17
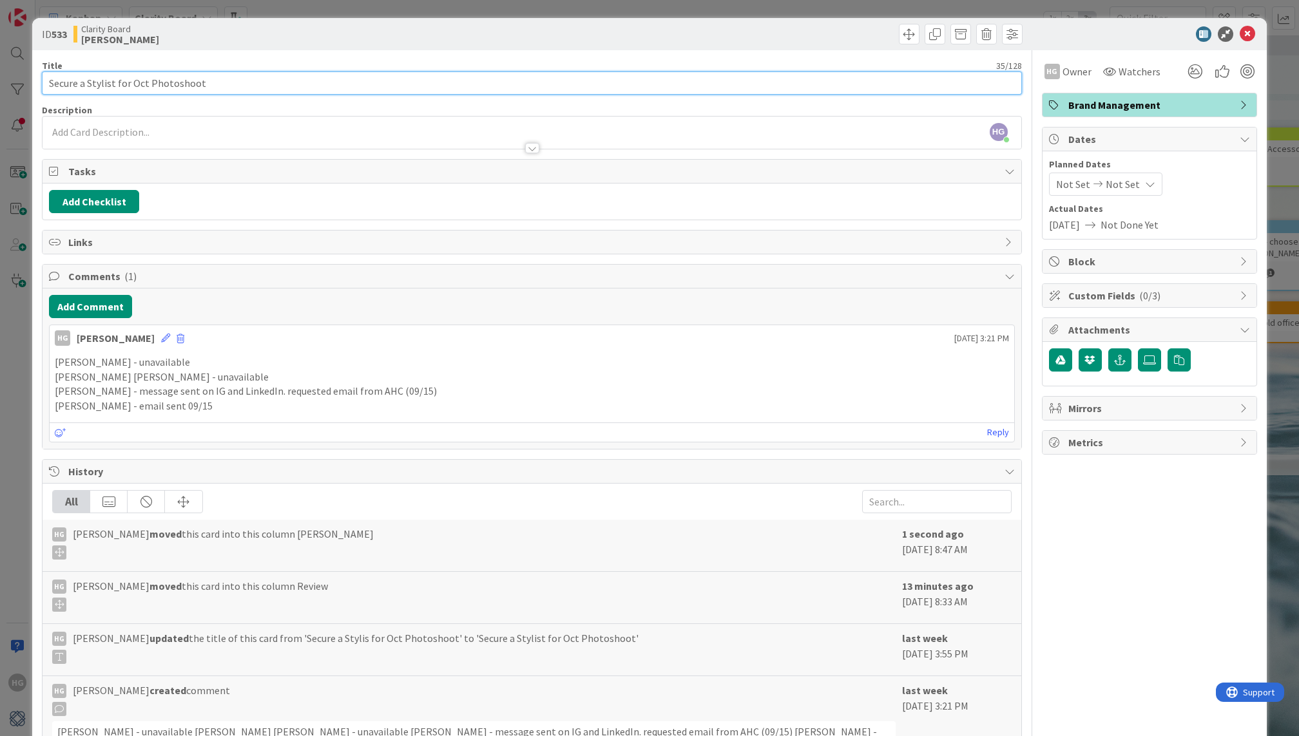
drag, startPoint x: 211, startPoint y: 78, endPoint x: 113, endPoint y: 79, distance: 97.9
click at [113, 79] on input "Secure a Stylist for Oct Photoshoot" at bounding box center [531, 83] width 979 height 23
type input "Secure a Stylist and photographer for future photoshoot"
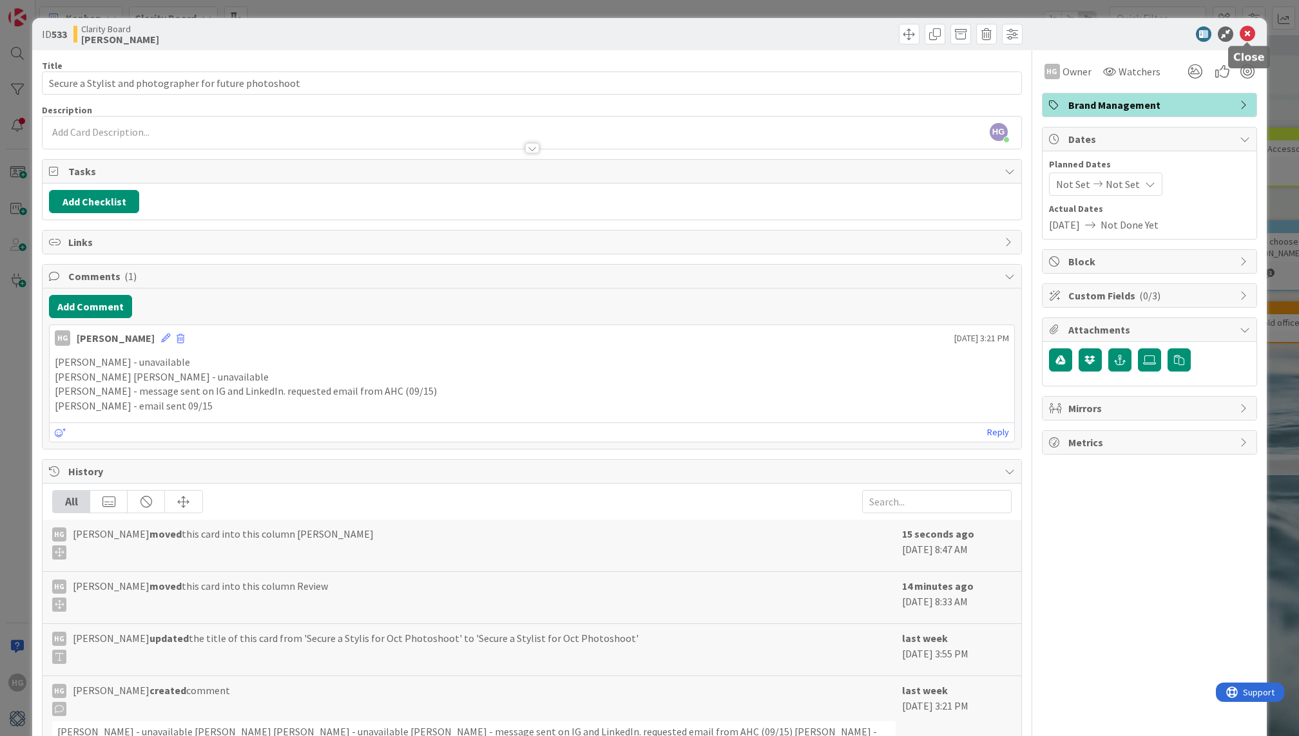
click at [1247, 34] on icon at bounding box center [1247, 33] width 15 height 15
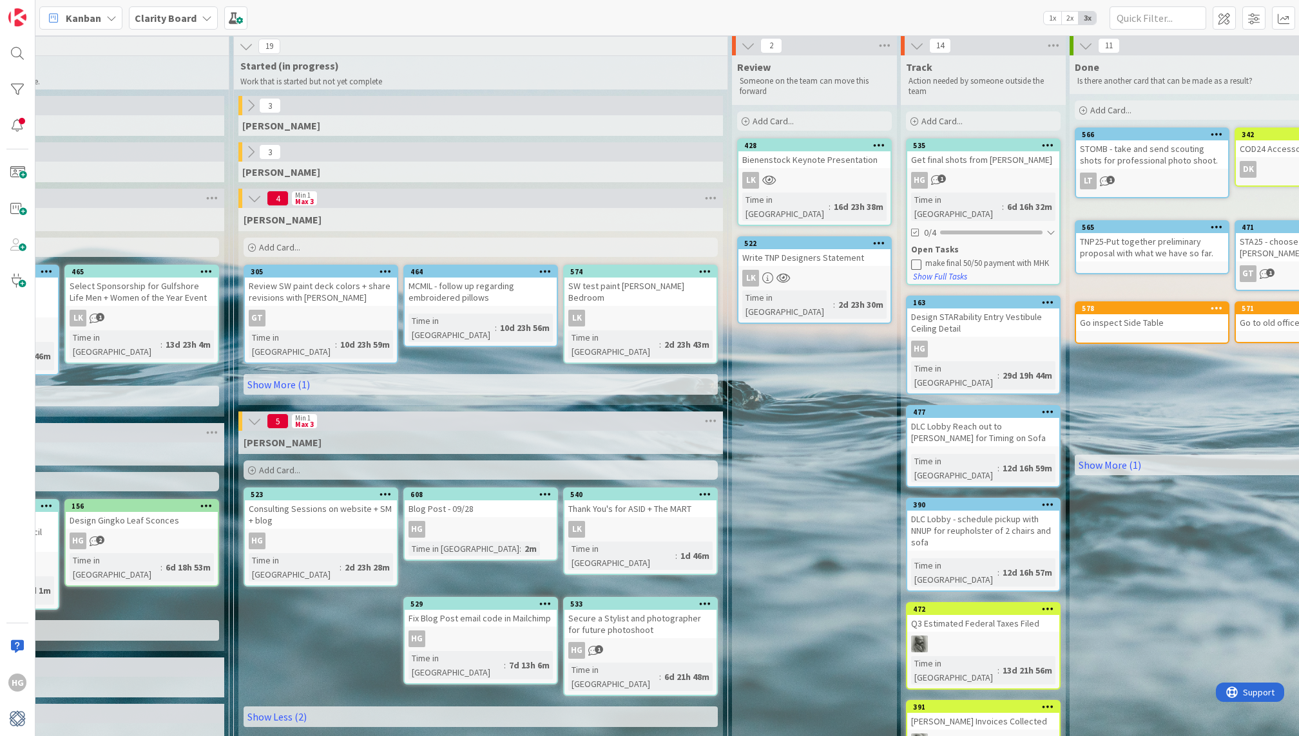
click at [628, 610] on div "Secure a Stylist and photographer for future photoshoot" at bounding box center [640, 624] width 152 height 28
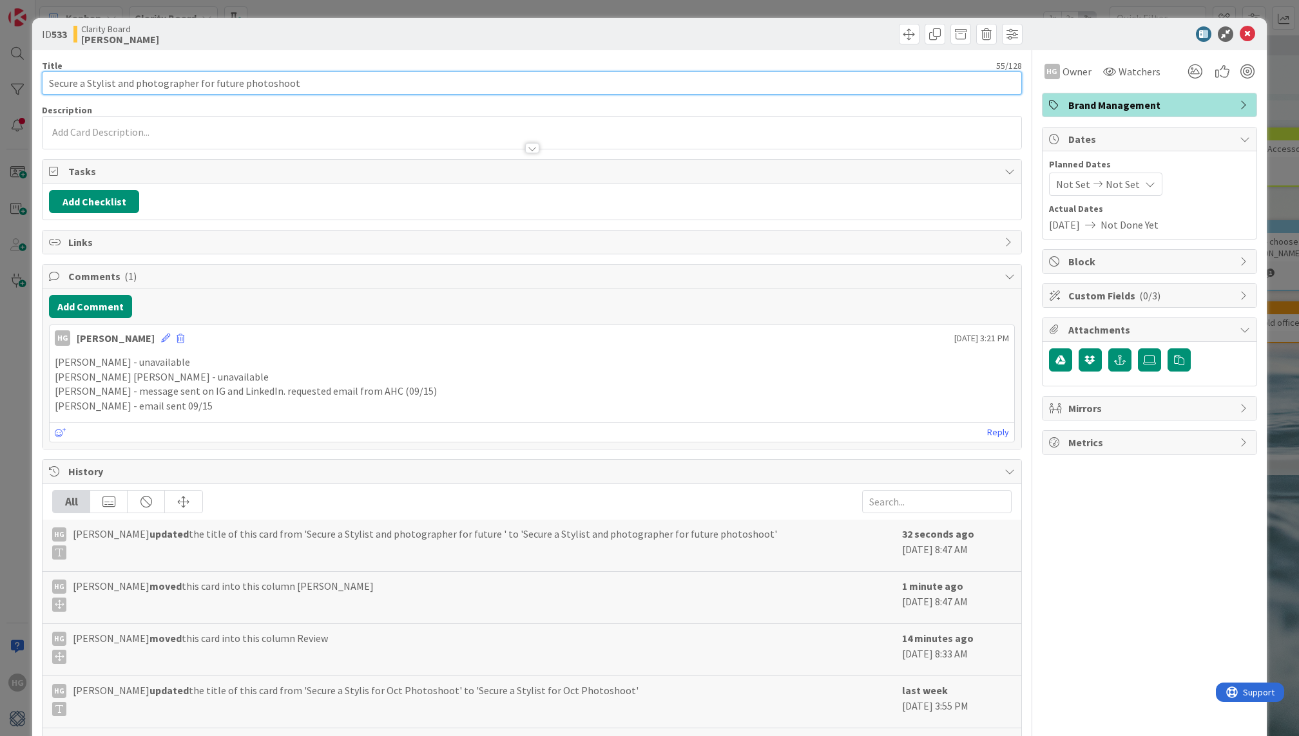
click at [326, 83] on input "Secure a Stylist and photographer for future photoshoot" at bounding box center [531, 83] width 979 height 23
type input "Secure a Stylist and photographer for future photoshoots - McMillon & Stomberg"
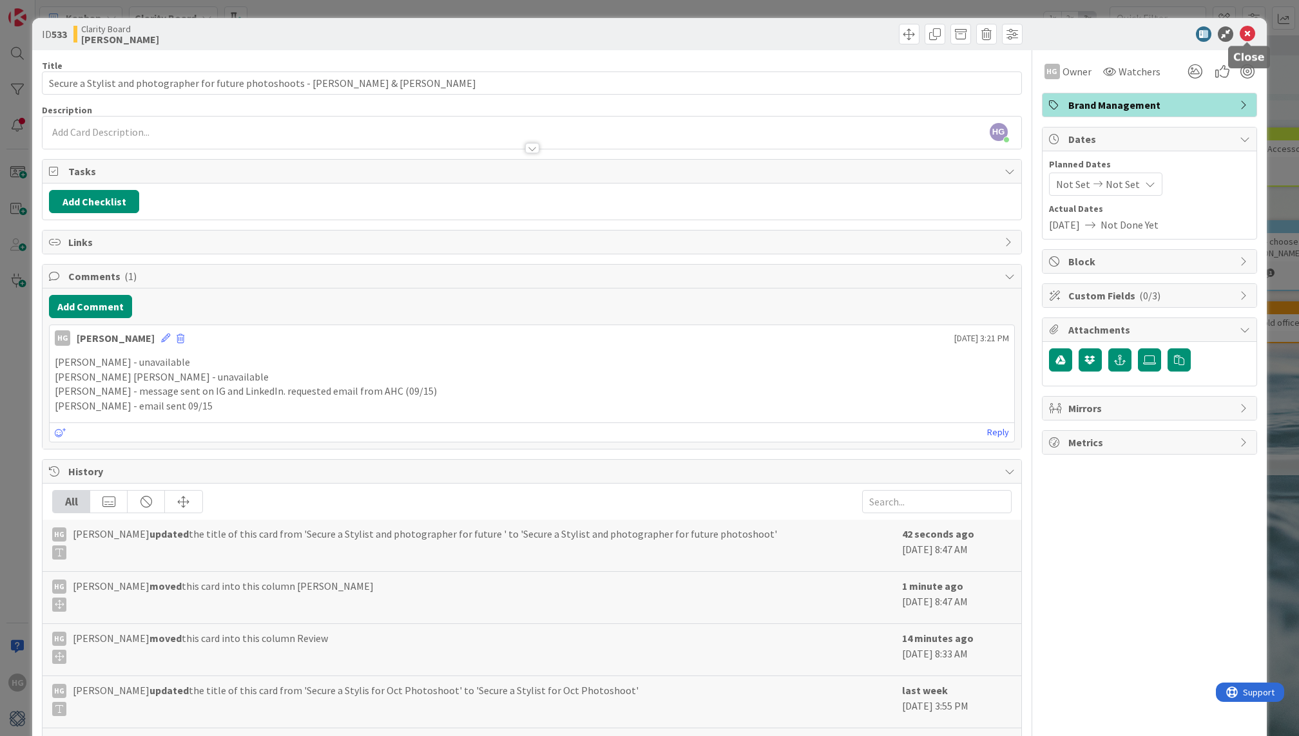
click at [1247, 29] on icon at bounding box center [1247, 33] width 15 height 15
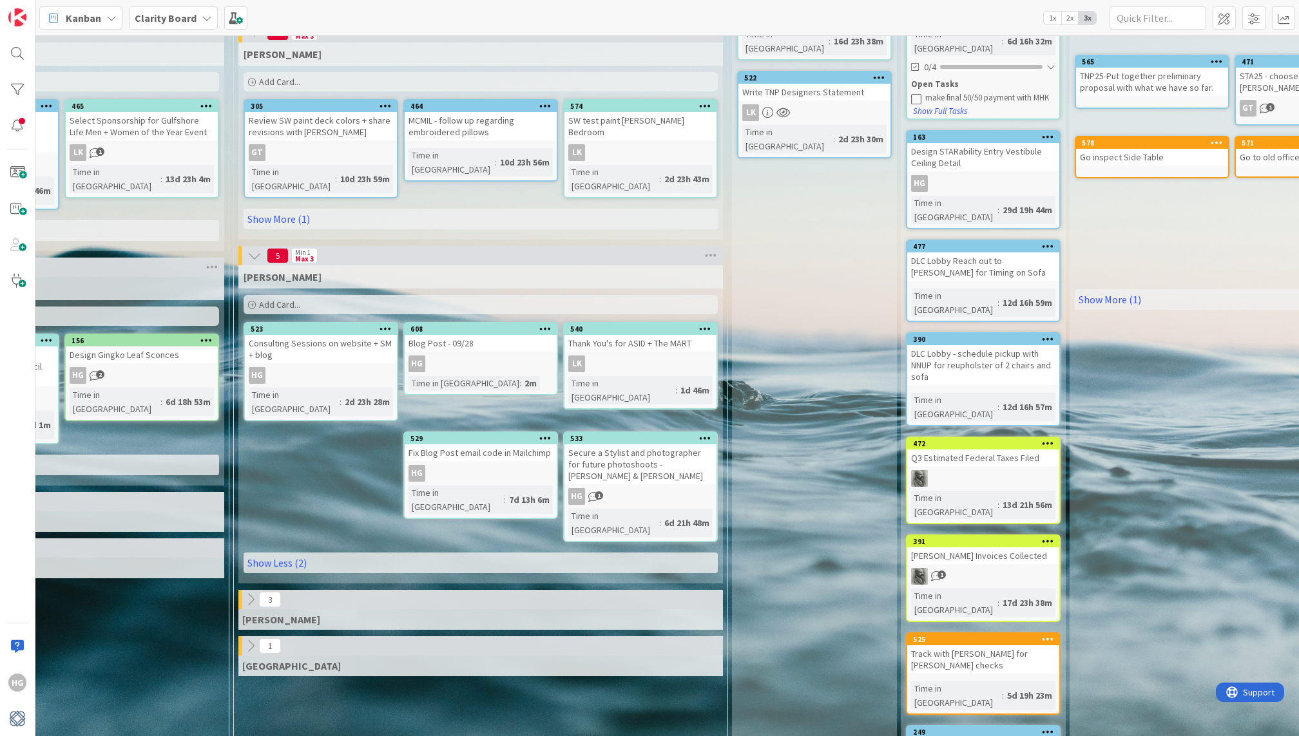
scroll to position [175, 1134]
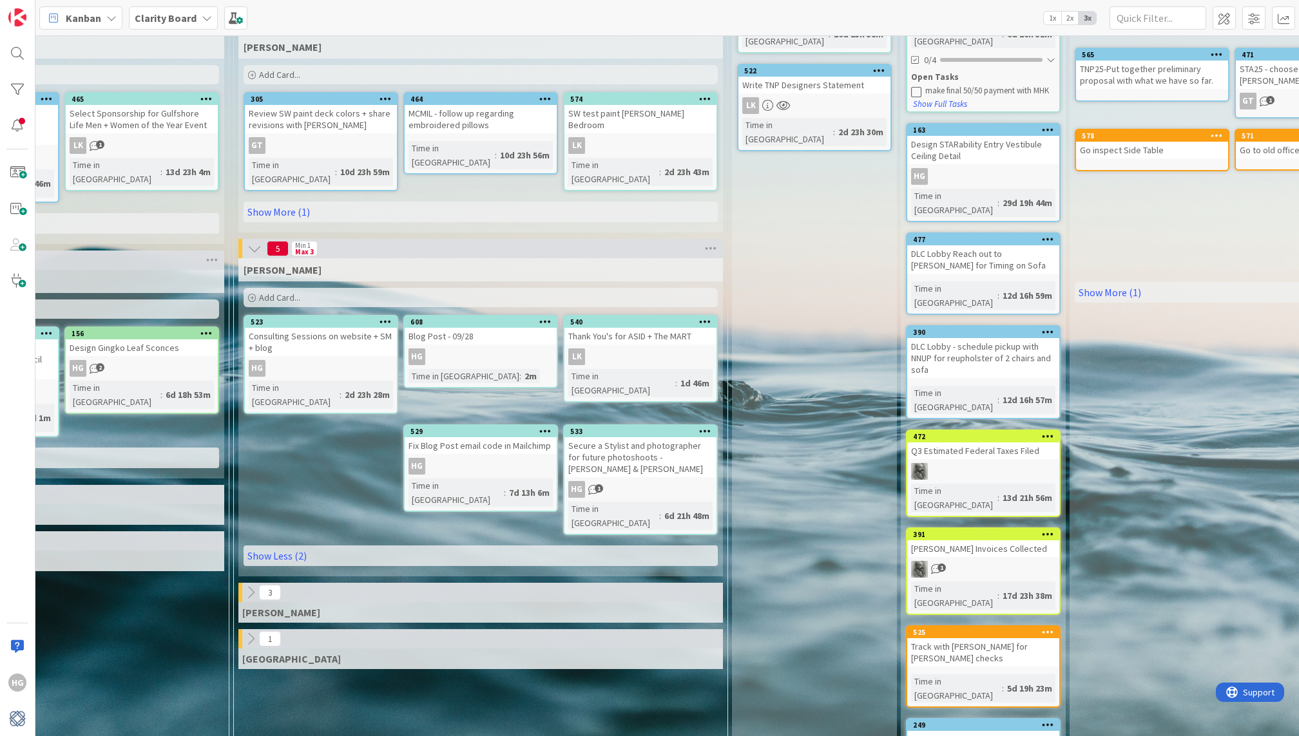
click at [658, 437] on div "Secure a Stylist and photographer for future photoshoots - McMillon & Stomberg" at bounding box center [640, 457] width 152 height 40
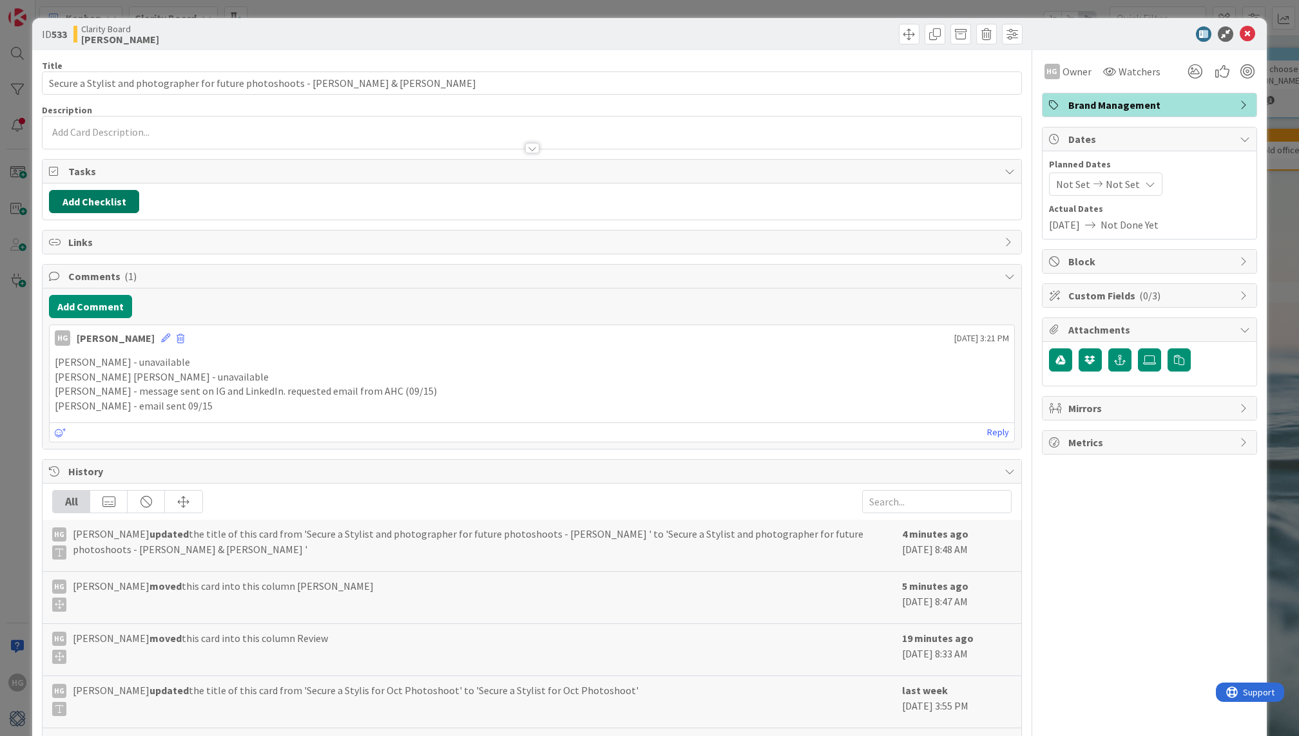
click at [98, 195] on button "Add Checklist" at bounding box center [94, 201] width 90 height 23
type input "stylist"
click at [80, 294] on button "Add" at bounding box center [72, 292] width 34 height 23
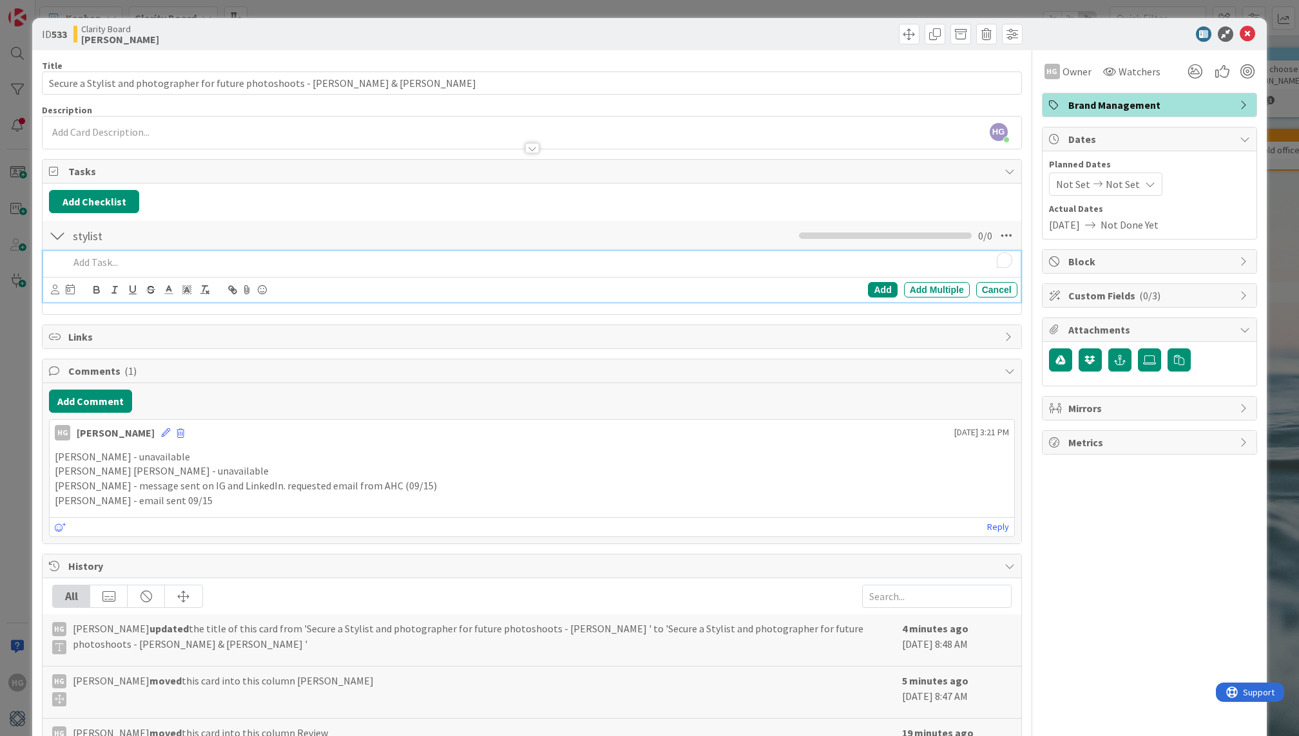
click at [108, 271] on div "To enrich screen reader interactions, please activate Accessibility in Grammarl…" at bounding box center [540, 262] width 953 height 23
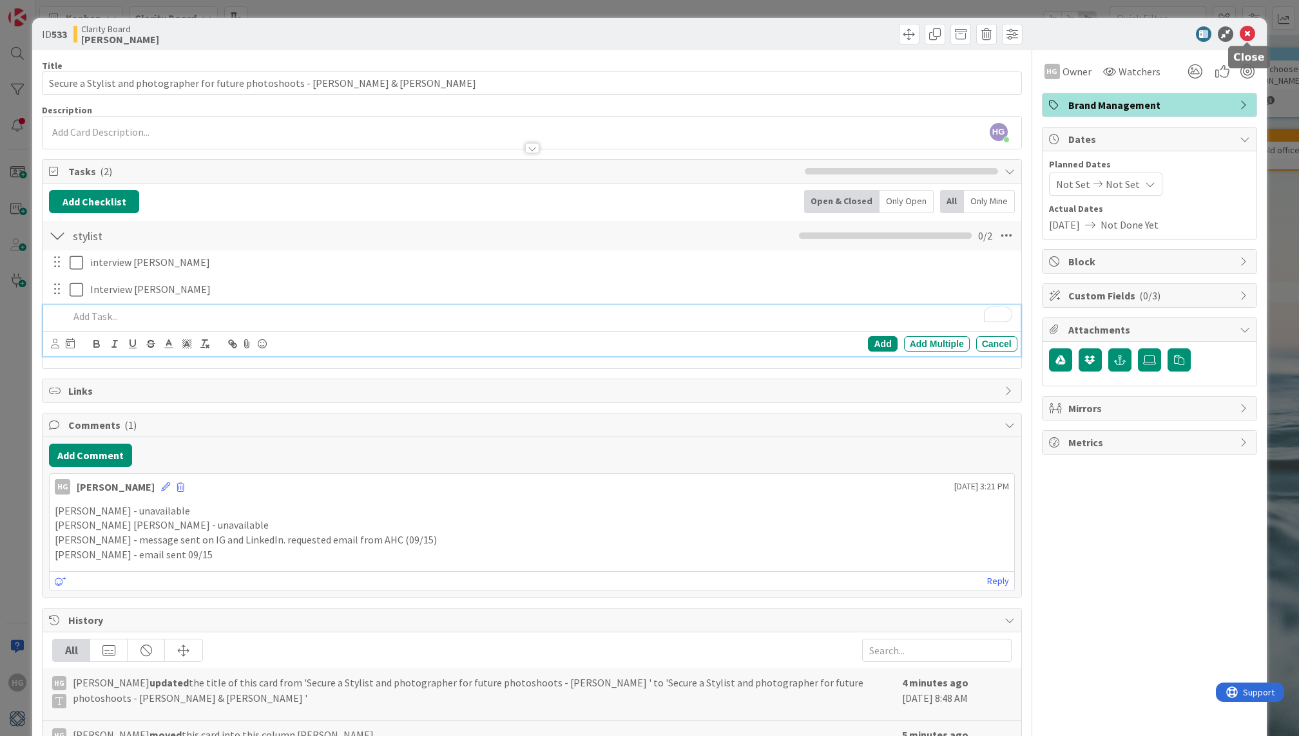
click at [1249, 34] on icon at bounding box center [1247, 33] width 15 height 15
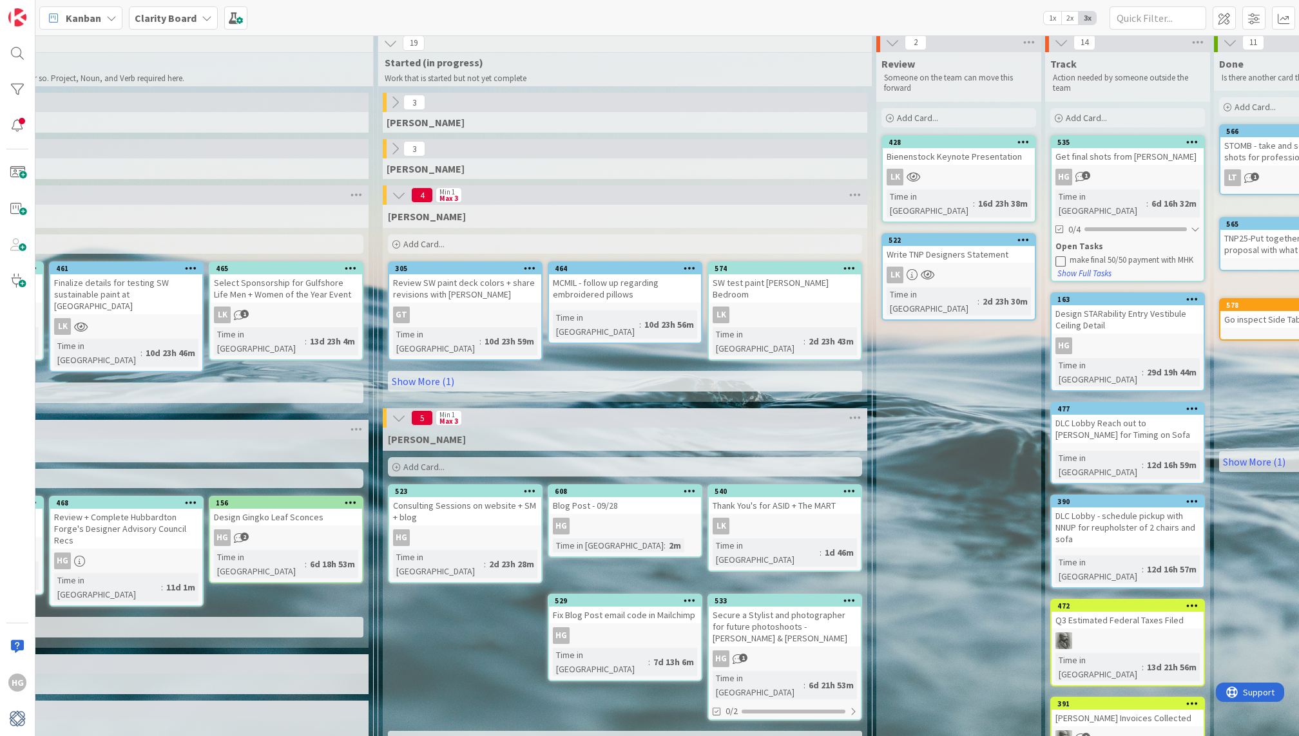
scroll to position [0, 990]
